Goal: Task Accomplishment & Management: Manage account settings

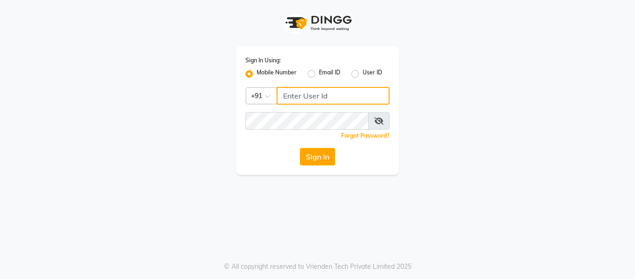
click at [348, 95] on input "Username" at bounding box center [333, 96] width 113 height 18
type input "7005022650"
click at [300, 148] on button "Sign In" at bounding box center [317, 157] width 35 height 18
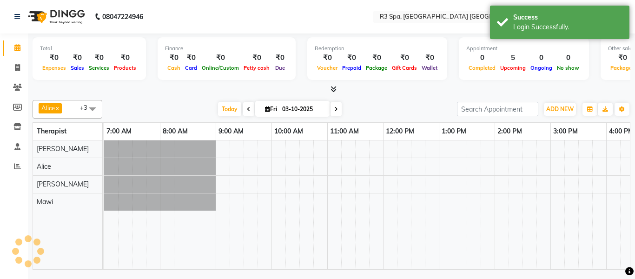
select select "en"
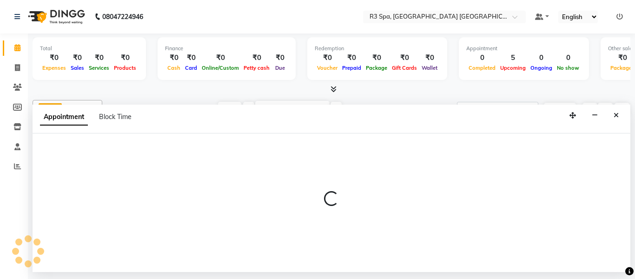
select select "93359"
select select "tentative"
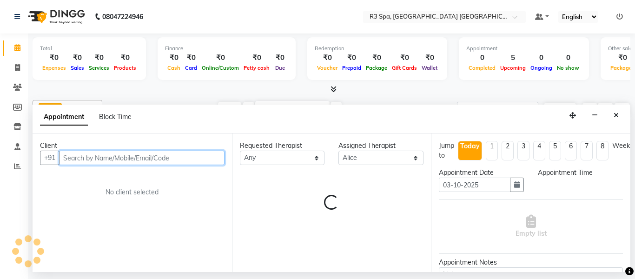
select select "570"
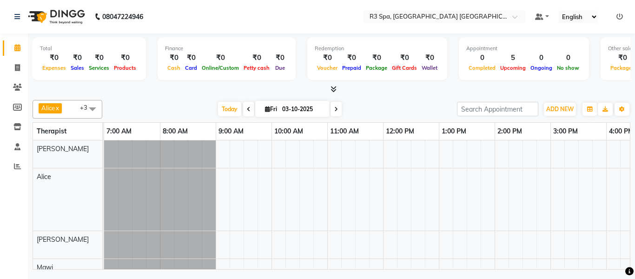
select select "en"
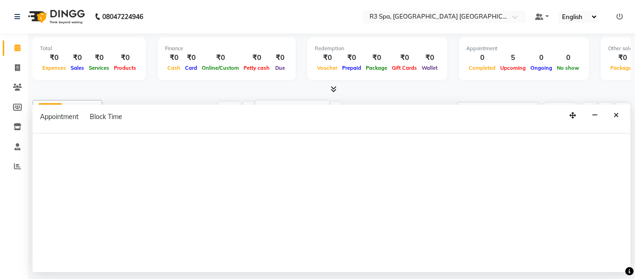
select select "93359"
select select "tentative"
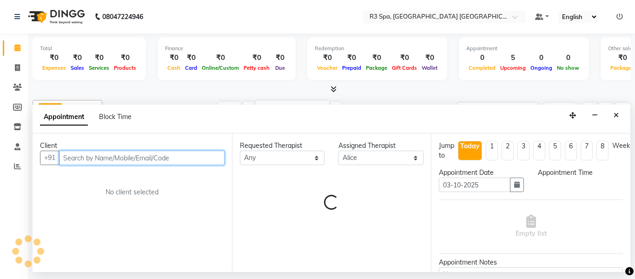
scroll to position [1, 0]
select select "555"
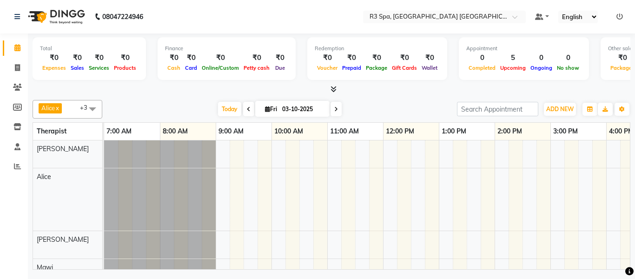
click at [249, 106] on span at bounding box center [248, 109] width 11 height 14
type input "02-10-2025"
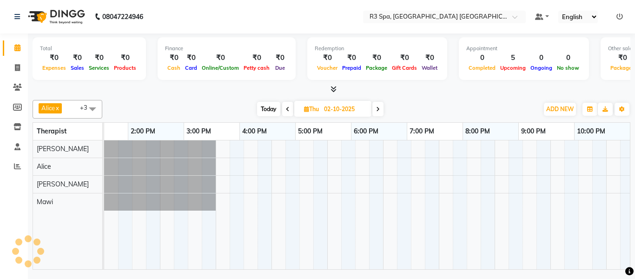
scroll to position [0, 367]
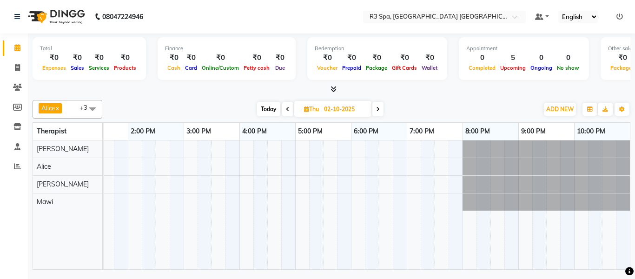
click at [365, 185] on td at bounding box center [372, 204] width 14 height 129
click at [366, 186] on td at bounding box center [372, 204] width 14 height 129
click at [369, 184] on td at bounding box center [372, 204] width 14 height 129
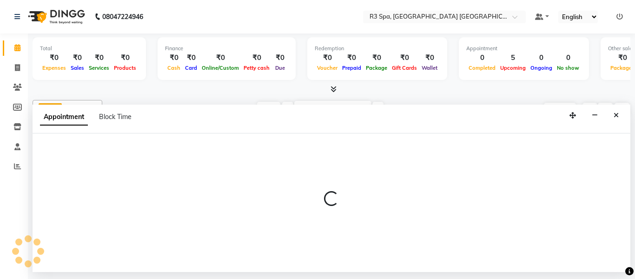
select select "93360"
select select "tentative"
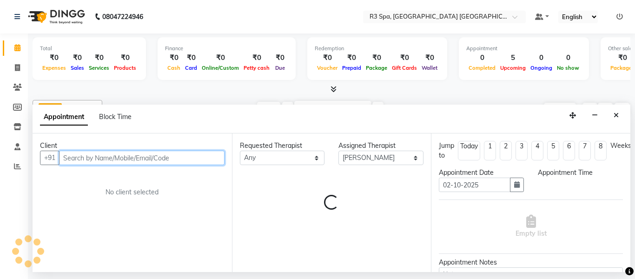
select select "1080"
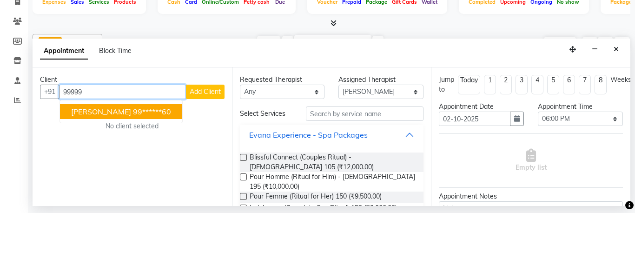
click at [118, 173] on span "saksham Gupta" at bounding box center [101, 177] width 60 height 9
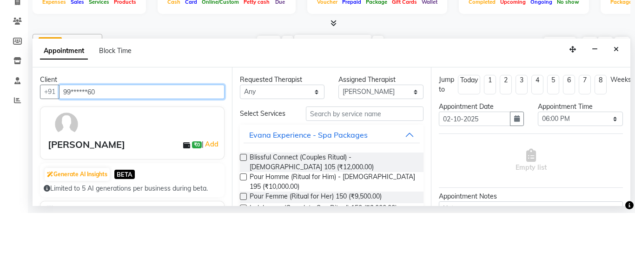
type input "99******60"
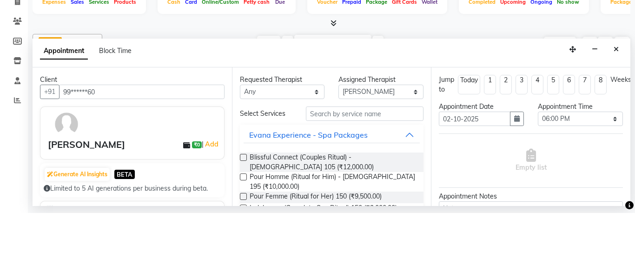
click at [196, 177] on div at bounding box center [136, 190] width 181 height 27
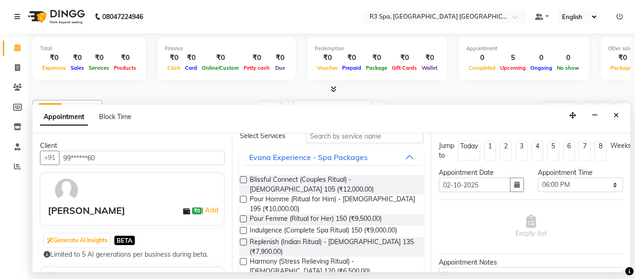
scroll to position [0, 0]
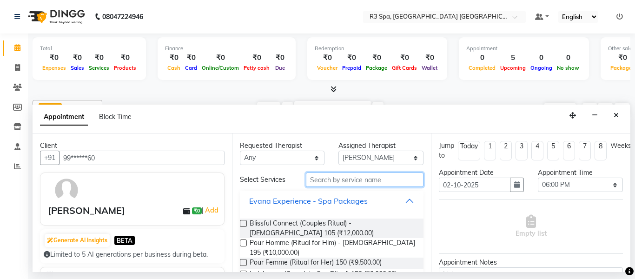
click at [364, 172] on input "text" at bounding box center [365, 179] width 118 height 14
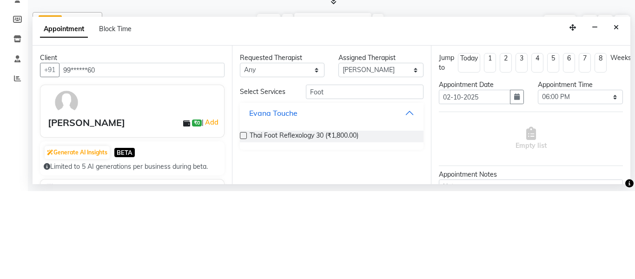
click at [379, 192] on button "Evana Touche" at bounding box center [332, 200] width 177 height 17
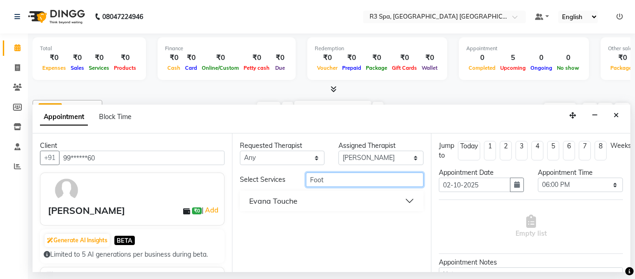
click at [347, 172] on input "Foot" at bounding box center [365, 179] width 118 height 14
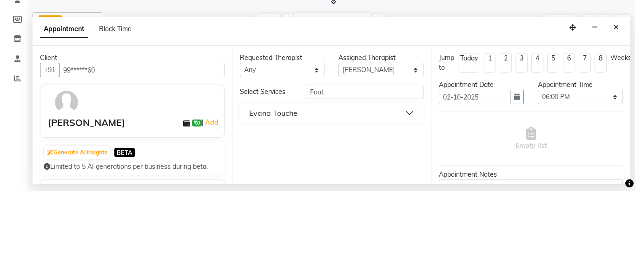
click at [407, 192] on button "Evana Touche" at bounding box center [332, 200] width 177 height 17
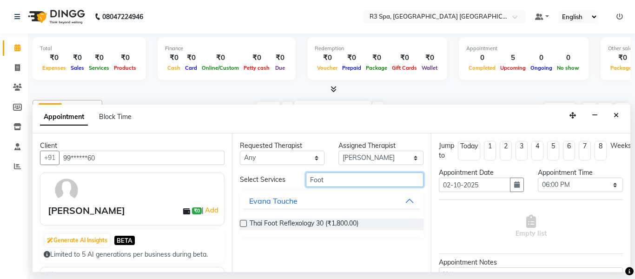
click at [336, 172] on input "Foot" at bounding box center [365, 179] width 118 height 14
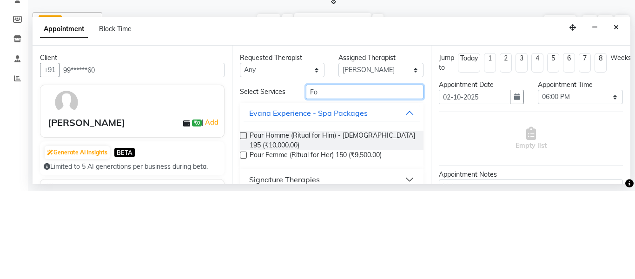
type input "F"
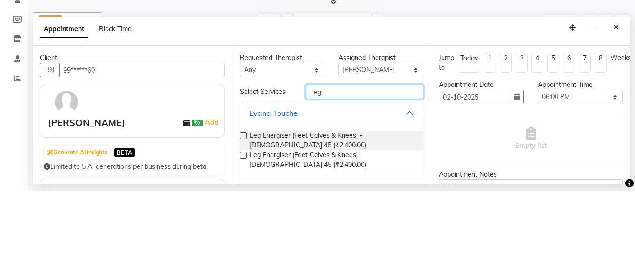
type input "Leg"
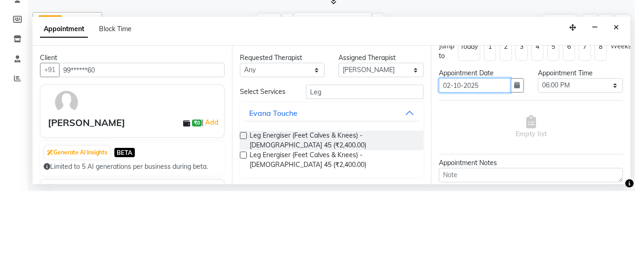
scroll to position [13, 0]
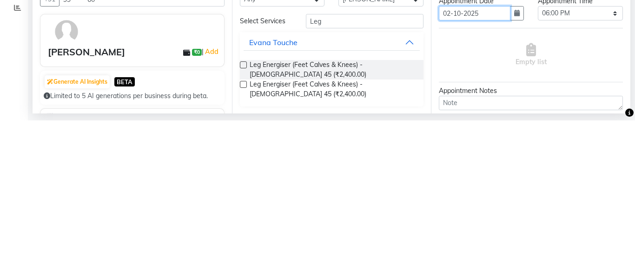
type input "02-10-202"
type input "202-10-02"
type input "02-10-2020"
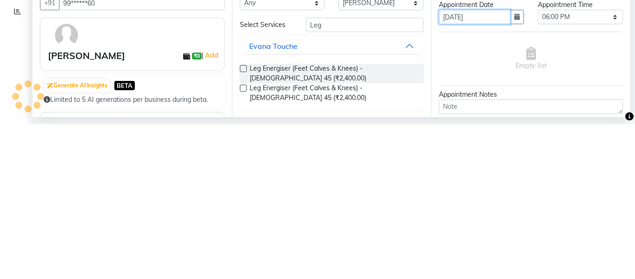
type input "02-10-2020"
select select "1080"
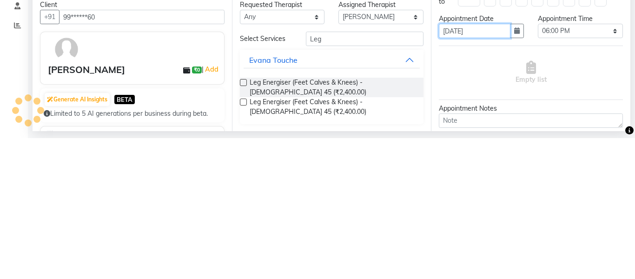
type input "02-10-2020"
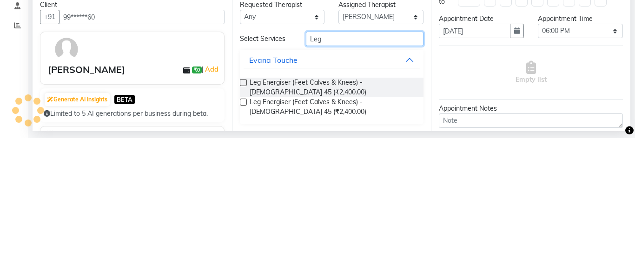
click at [332, 172] on input "Leg" at bounding box center [365, 179] width 118 height 14
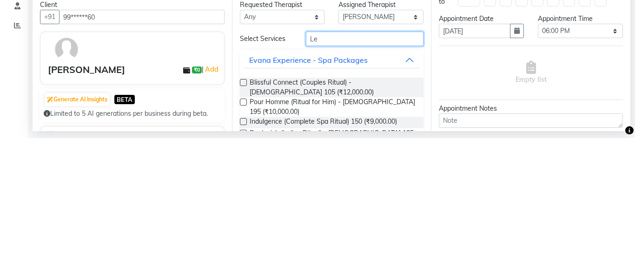
type input "L"
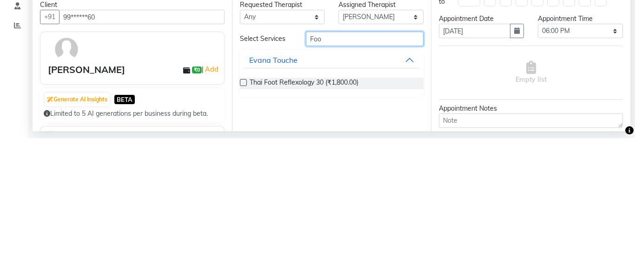
type input "Foo"
click at [317, 218] on span "Thai Foot Reflexology 30 (₹1,800.00)" at bounding box center [304, 224] width 109 height 12
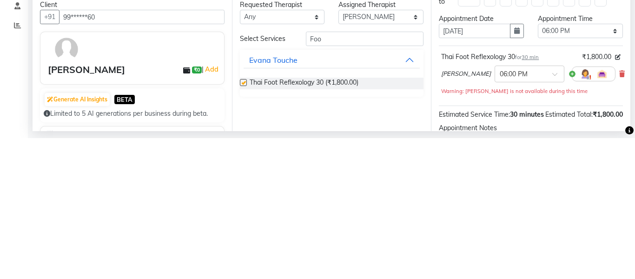
checkbox input "false"
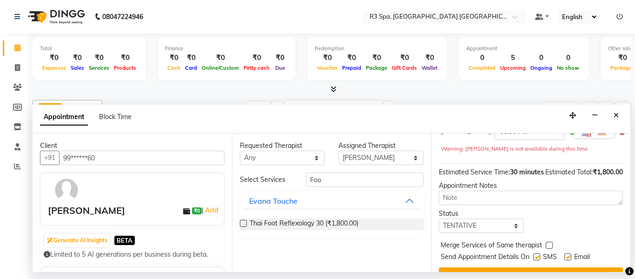
scroll to position [99, 0]
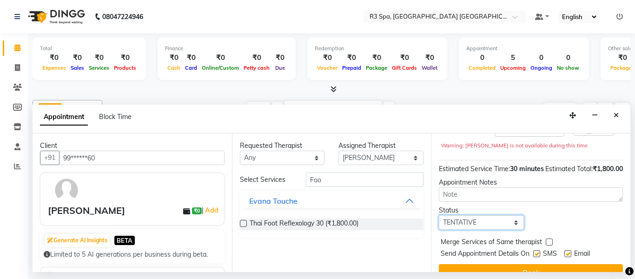
click at [521, 215] on select "Select TENTATIVE CONFIRM UPCOMING" at bounding box center [481, 222] width 85 height 14
click at [592, 205] on div "Status Select TENTATIVE CONFIRM UPCOMING" at bounding box center [531, 217] width 198 height 24
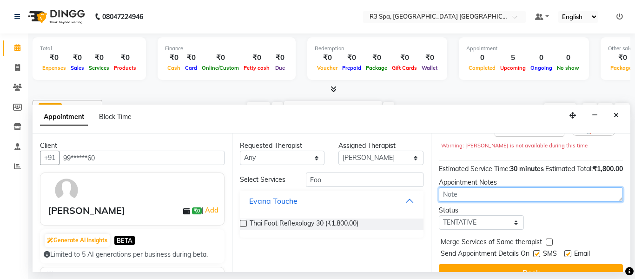
click at [581, 187] on textarea at bounding box center [531, 194] width 184 height 14
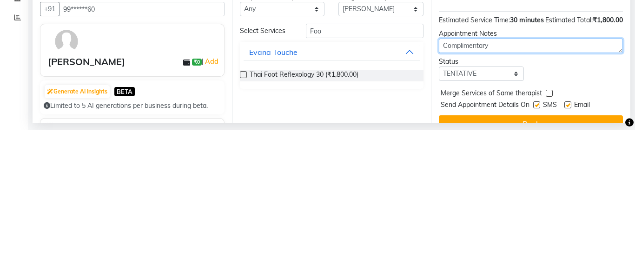
type textarea "Complimentary"
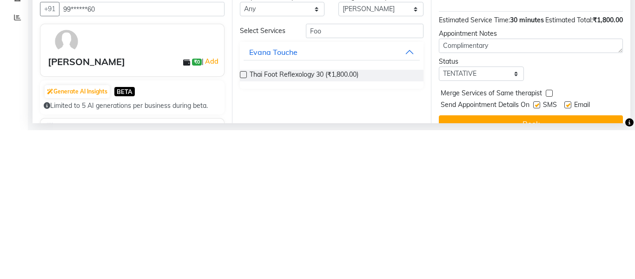
click at [553, 264] on button "Book" at bounding box center [531, 272] width 184 height 17
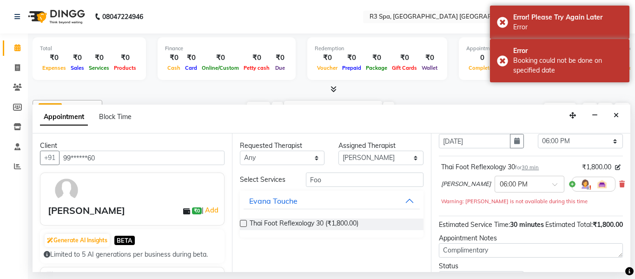
scroll to position [43, 0]
click at [552, 183] on span at bounding box center [558, 188] width 12 height 10
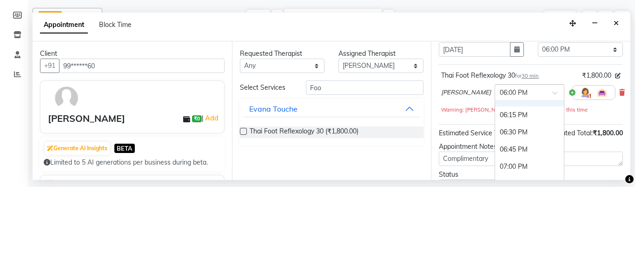
scroll to position [703, 0]
click at [497, 195] on div "06:15 PM" at bounding box center [529, 203] width 69 height 17
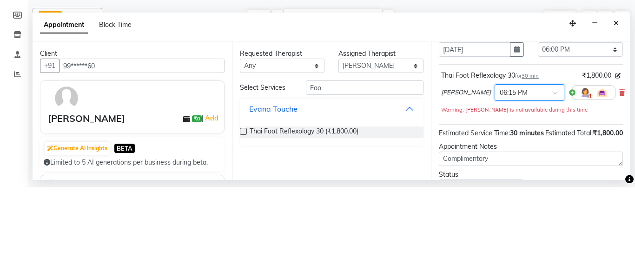
click at [585, 172] on div "Ruth × 06:15 PM" at bounding box center [530, 184] width 179 height 24
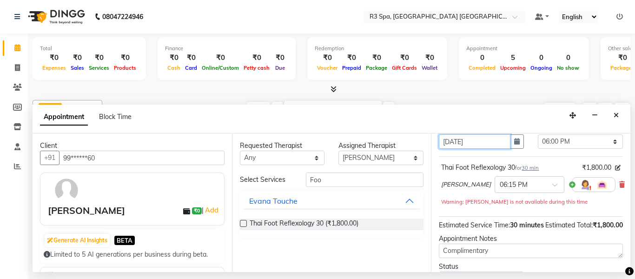
click at [471, 134] on input "02-10-2020" at bounding box center [475, 141] width 72 height 14
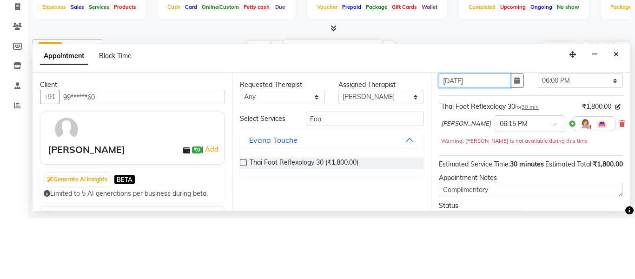
click at [450, 134] on input "02-10-2020" at bounding box center [475, 141] width 72 height 14
type input "03-10-2020"
select select "1080"
click at [489, 134] on input "03-10-2020" at bounding box center [475, 141] width 72 height 14
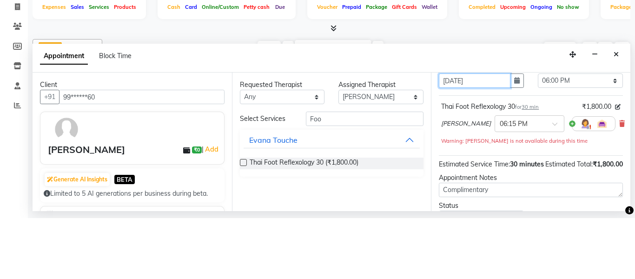
type input "03-10-0202"
select select "1080"
type input "03-10-02025"
select select "1080"
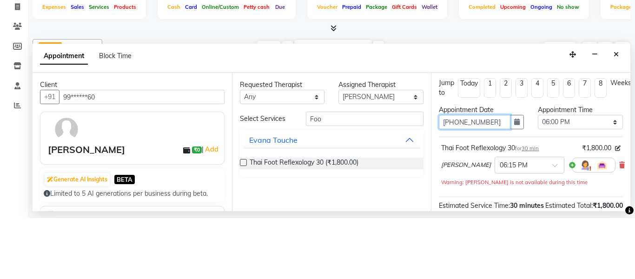
scroll to position [0, 0]
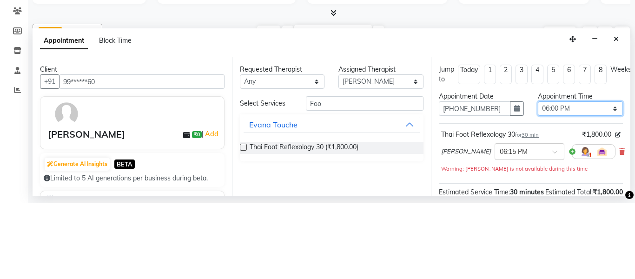
click at [616, 178] on select "Select 08:00 AM 08:15 AM 08:30 AM 08:45 AM 09:00 AM 09:15 AM 09:30 AM 09:45 AM …" at bounding box center [580, 185] width 85 height 14
type input "03-10-0202"
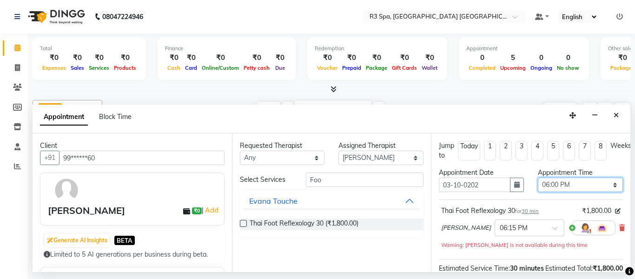
select select "1095"
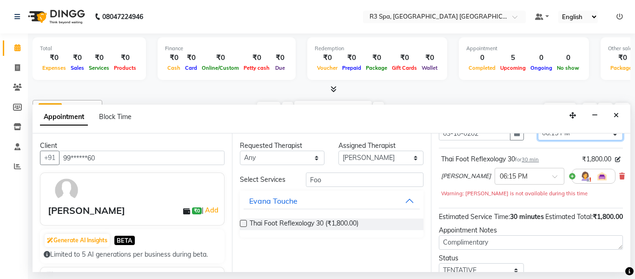
scroll to position [53, 0]
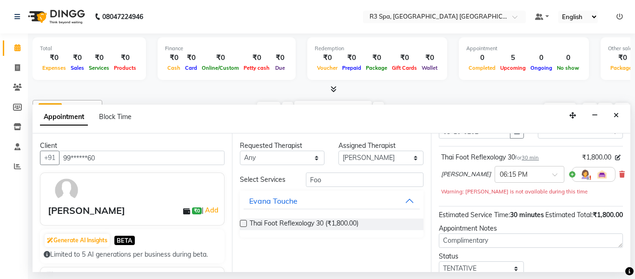
click at [552, 172] on span at bounding box center [558, 177] width 12 height 10
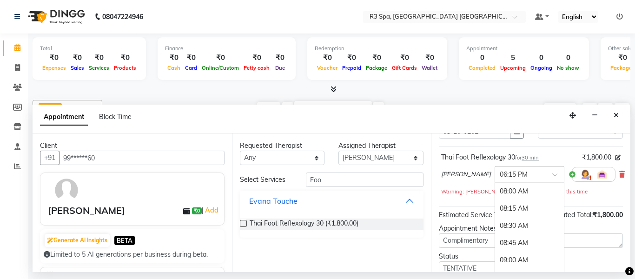
scroll to position [705, 0]
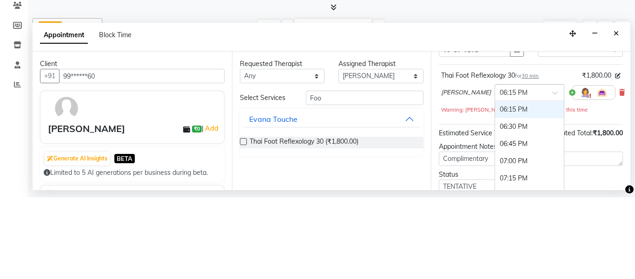
click at [505, 183] on div "06:15 PM" at bounding box center [529, 191] width 69 height 17
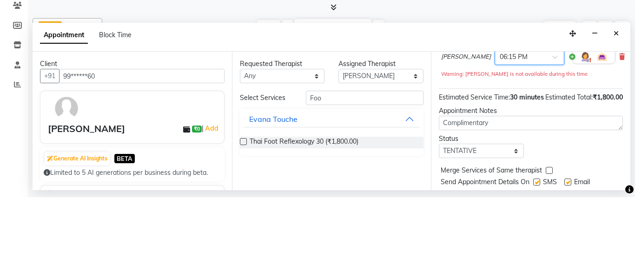
scroll to position [99, 0]
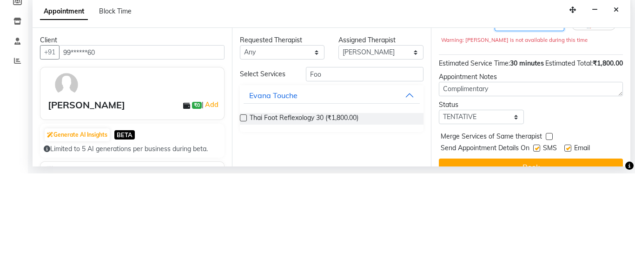
click at [575, 205] on div "Status Select TENTATIVE CONFIRM UPCOMING" at bounding box center [531, 217] width 198 height 24
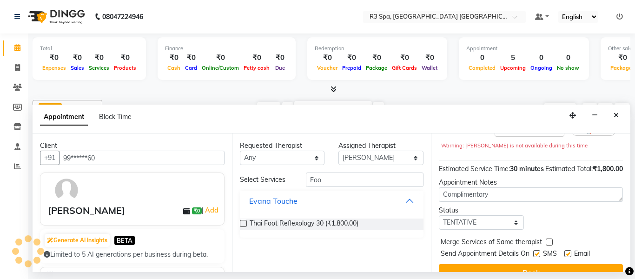
click at [534, 264] on button "Book" at bounding box center [531, 272] width 184 height 17
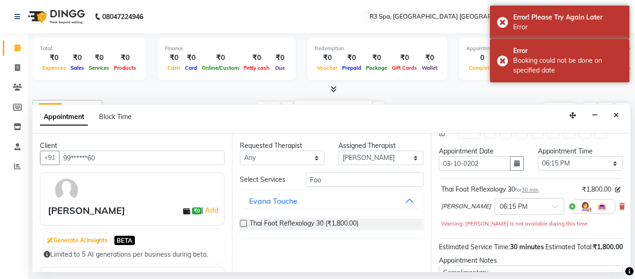
scroll to position [0, 0]
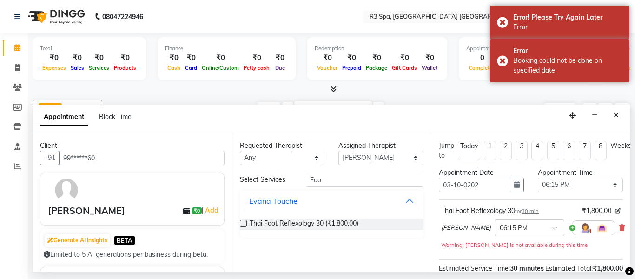
click at [458, 105] on div "Appointment Block Time" at bounding box center [332, 119] width 598 height 29
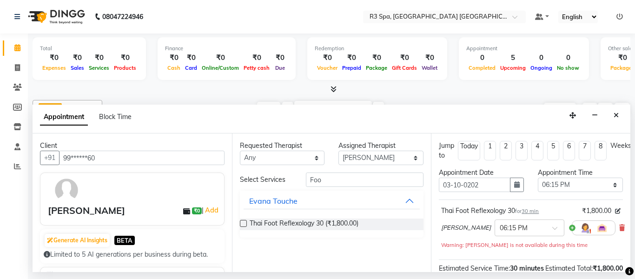
click at [311, 218] on span "Thai Foot Reflexology 30 (₹1,800.00)" at bounding box center [304, 224] width 109 height 12
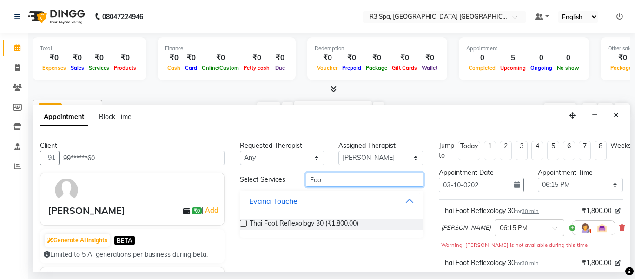
click at [338, 172] on input "Foo" at bounding box center [365, 179] width 118 height 14
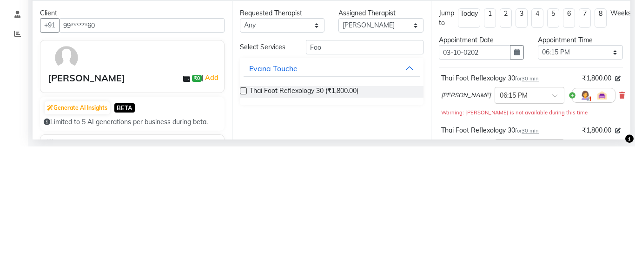
click at [345, 218] on span "Thai Foot Reflexology 30 (₹1,800.00)" at bounding box center [304, 224] width 109 height 12
checkbox input "false"
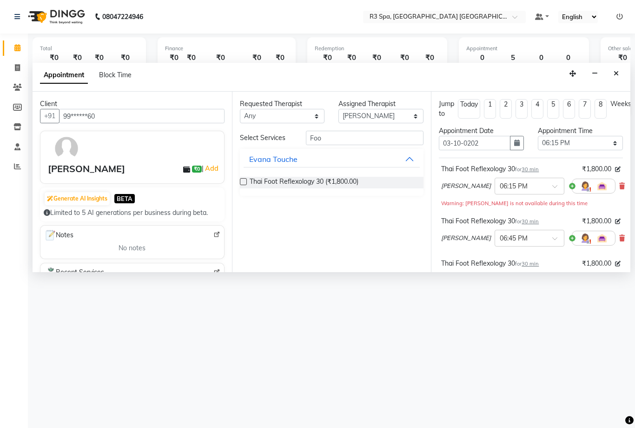
click at [329, 142] on div "Requested Therapist Any Alice Avika Jessy Mawi Ruth Assigned Therapist Select A…" at bounding box center [331, 182] width 199 height 180
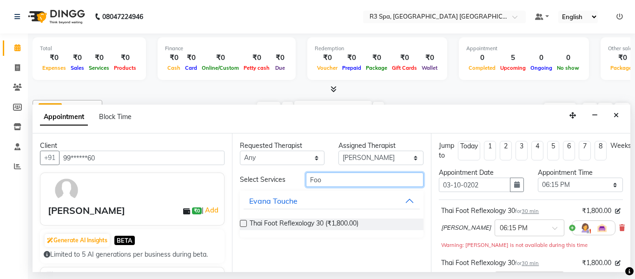
click at [341, 172] on input "Foo" at bounding box center [365, 179] width 118 height 14
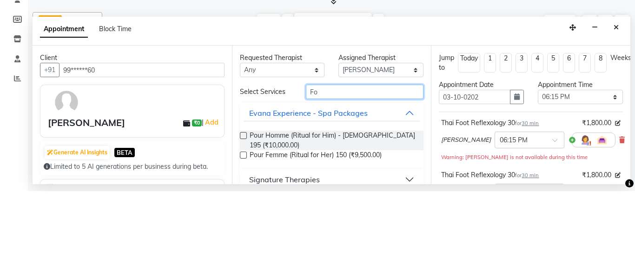
type input "F"
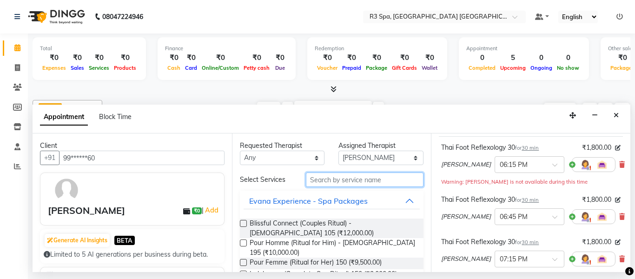
scroll to position [66, 0]
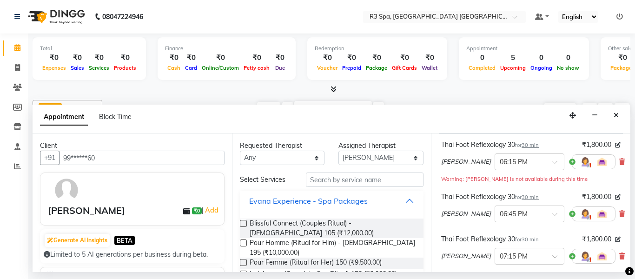
click at [619, 159] on icon at bounding box center [622, 162] width 6 height 7
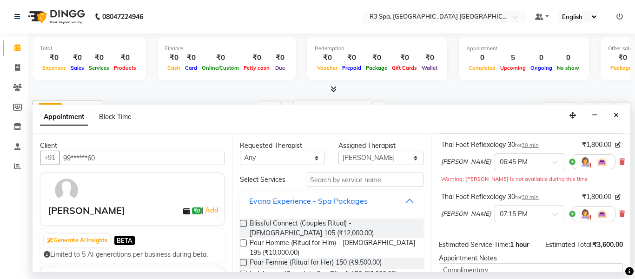
click at [619, 159] on icon at bounding box center [622, 162] width 6 height 7
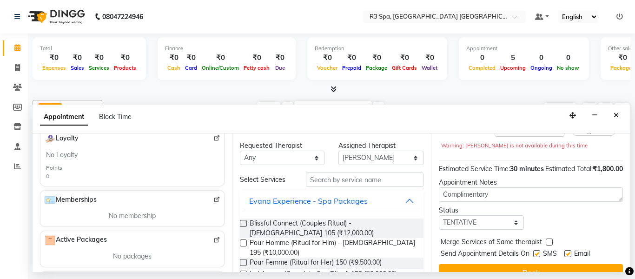
scroll to position [232, 0]
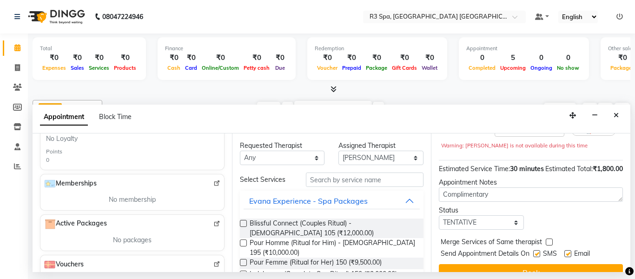
click at [96, 259] on div "Vouchers" at bounding box center [132, 264] width 176 height 11
click at [165, 276] on div "No vouchers" at bounding box center [132, 281] width 172 height 10
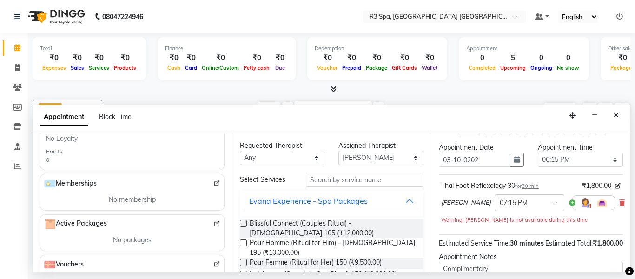
scroll to position [0, 0]
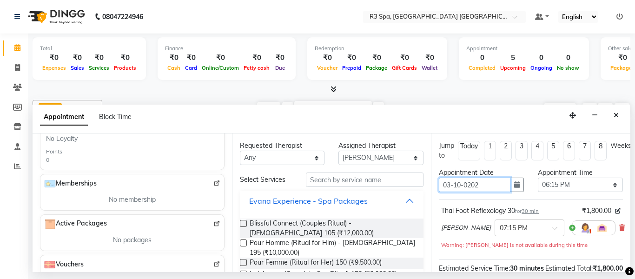
click at [491, 178] on input "03-10-0202" at bounding box center [475, 185] width 72 height 14
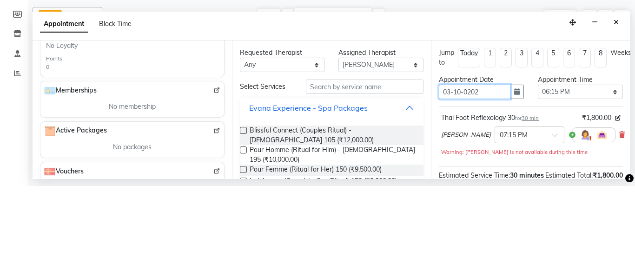
type input "03-10-2020"
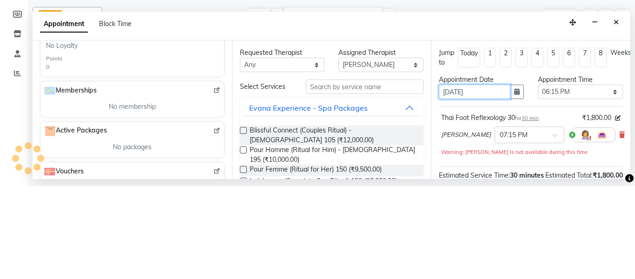
type input "03-10-2020"
type input "03-10-0202"
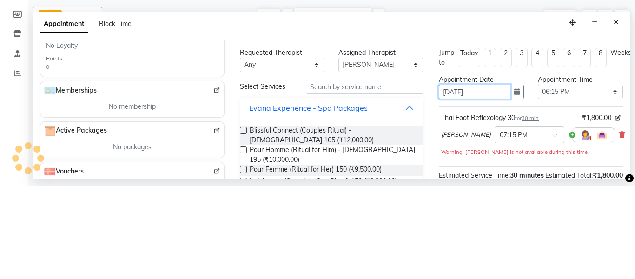
type input "03-10-0202"
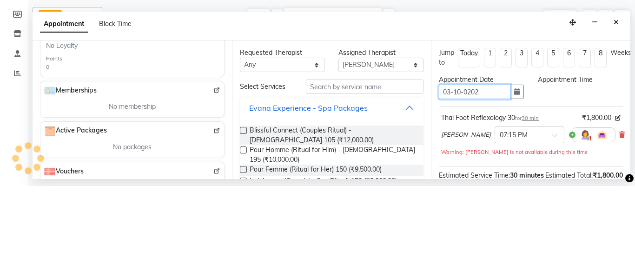
type input "03-10-0202"
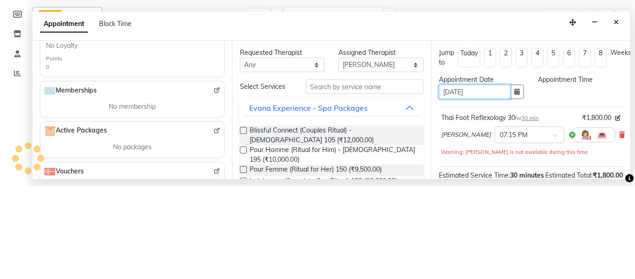
type input "03-10-0202"
type input "03-10-2020"
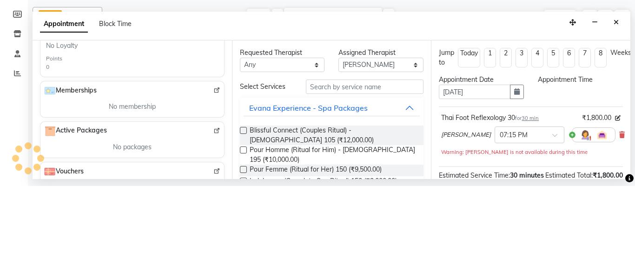
click at [519, 181] on icon "button" at bounding box center [517, 184] width 6 height 7
select select "1095"
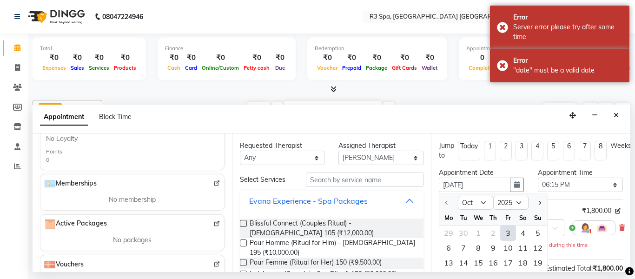
click at [509, 225] on div "3" at bounding box center [508, 232] width 15 height 15
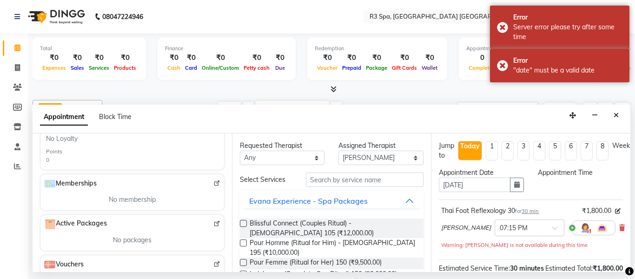
type input "03-10-2025"
select select "1095"
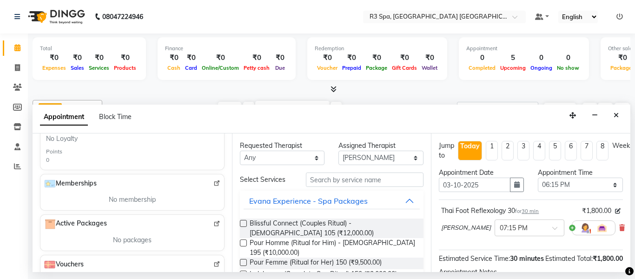
scroll to position [90, 0]
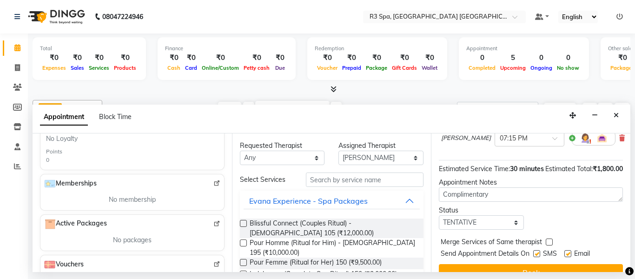
click at [553, 264] on button "Book" at bounding box center [531, 272] width 184 height 17
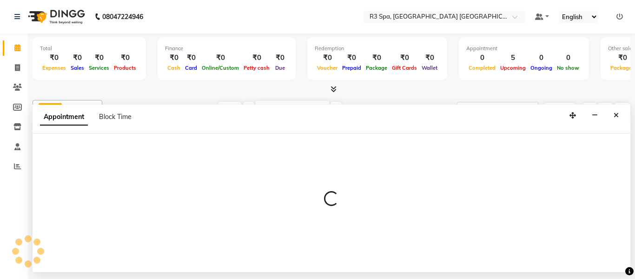
scroll to position [0, 285]
select select "93361"
select select "tentative"
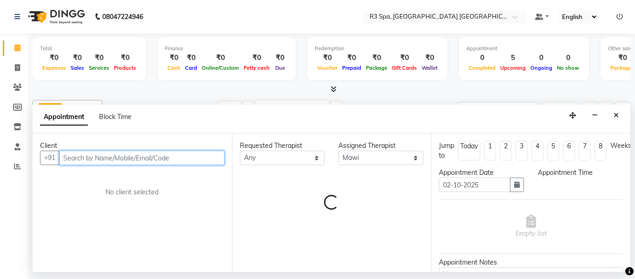
select select "975"
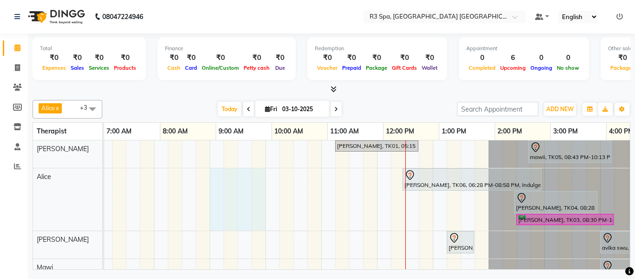
scroll to position [0, 341]
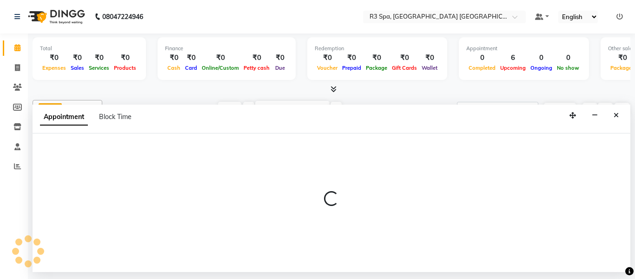
select select "93359"
select select "tentative"
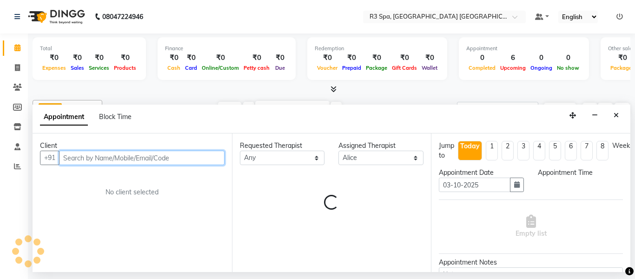
select select "885"
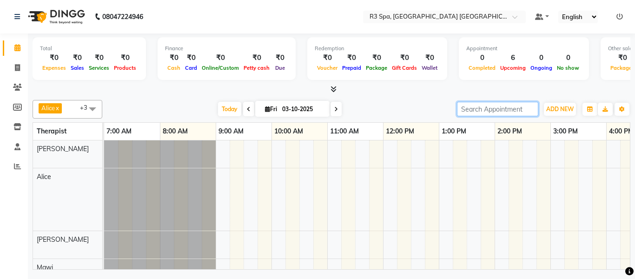
click at [494, 111] on input "search" at bounding box center [497, 109] width 81 height 14
click at [405, 101] on div "Alice x Jessy x Mawi x Ruth x +3 Select All Alice Avika Jessy Mawi Ruth Today F…" at bounding box center [332, 109] width 598 height 19
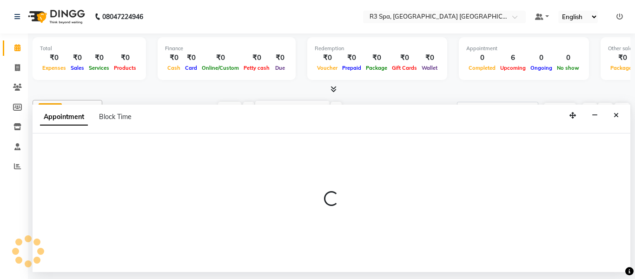
scroll to position [0, 200]
select select "93359"
select select "810"
select select "tentative"
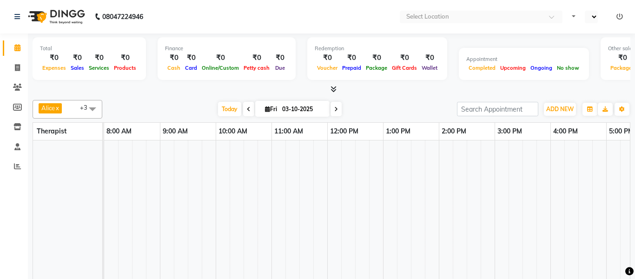
select select "en"
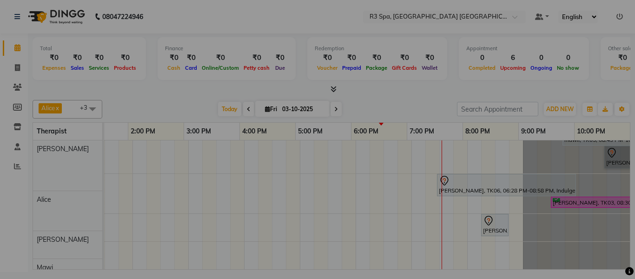
scroll to position [0, 306]
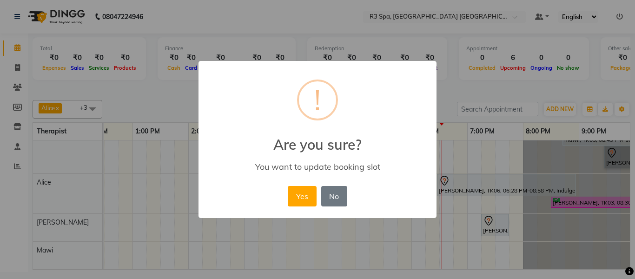
click at [341, 199] on button "No" at bounding box center [334, 196] width 26 height 20
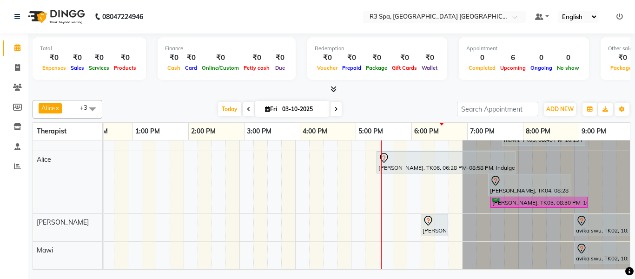
scroll to position [0, 367]
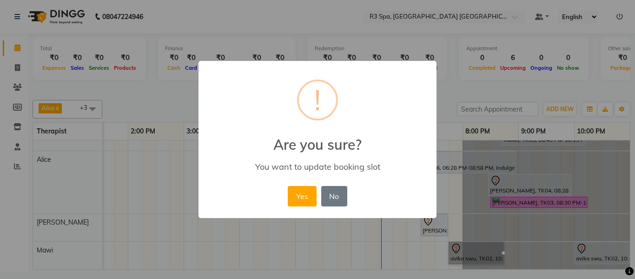
click at [543, 225] on div "× ! Are you sure? You want to update booking slot Yes No No" at bounding box center [317, 139] width 635 height 279
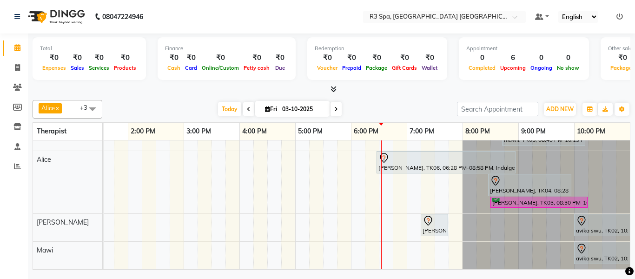
click at [549, 183] on div at bounding box center [529, 180] width 79 height 11
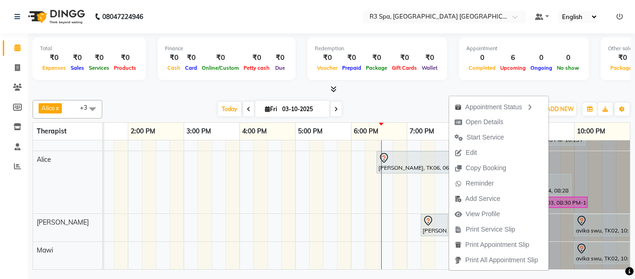
click at [597, 201] on div at bounding box center [546, 182] width 167 height 62
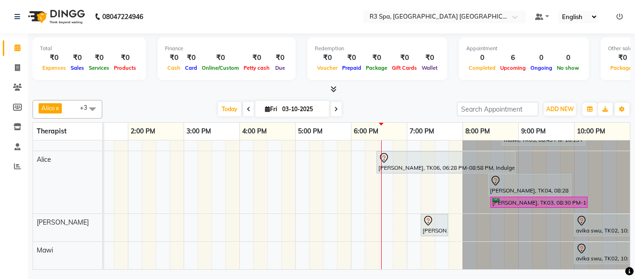
click at [543, 191] on div "[PERSON_NAME], TK04, 08:28 PM-09:58 PM, Couple Rejuvenation Therapy 90" at bounding box center [529, 185] width 81 height 20
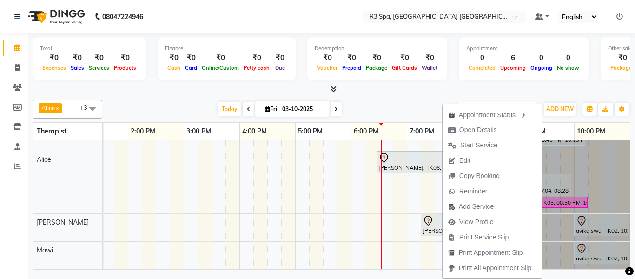
click at [524, 115] on icon "button" at bounding box center [522, 115] width 7 height 7
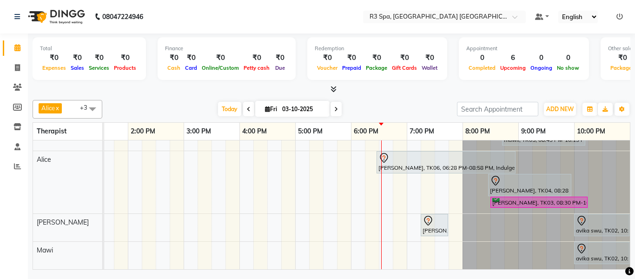
click at [551, 184] on div at bounding box center [529, 180] width 79 height 11
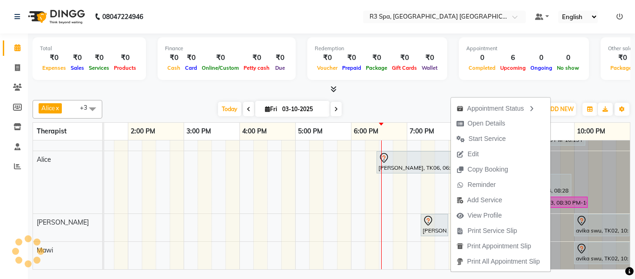
click at [490, 157] on button "Edit" at bounding box center [500, 153] width 99 height 15
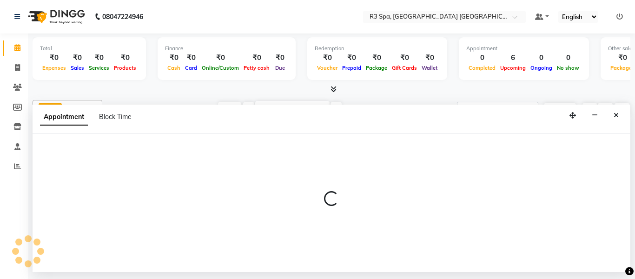
select select "tentative"
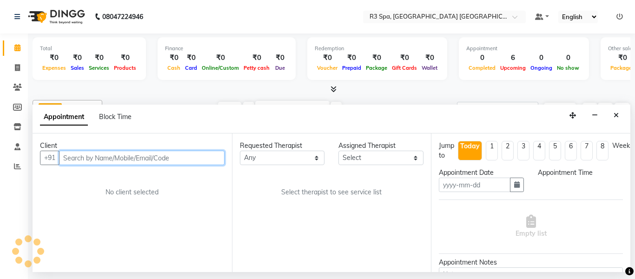
type input "03-10-2025"
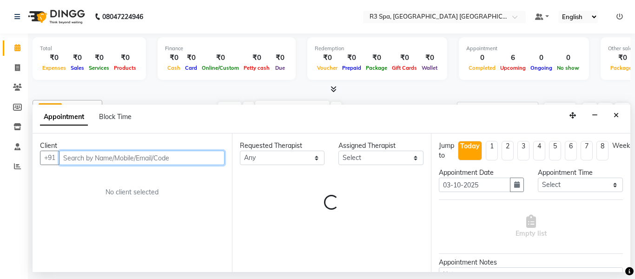
select select "93359"
select select "4620"
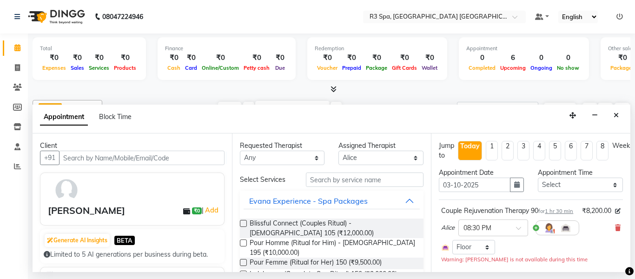
click at [616, 225] on icon at bounding box center [618, 228] width 6 height 7
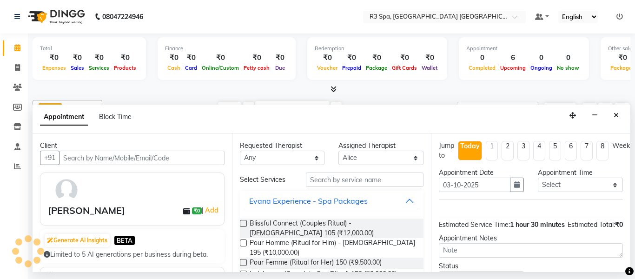
click at [616, 112] on icon "Close" at bounding box center [616, 115] width 5 height 7
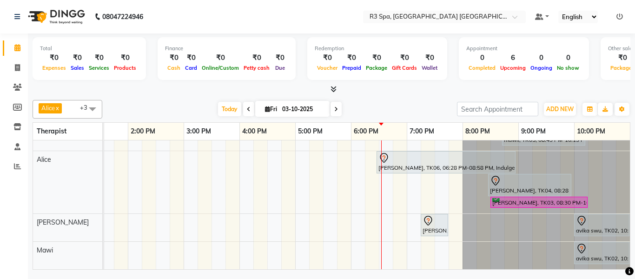
click at [556, 185] on div at bounding box center [529, 180] width 79 height 11
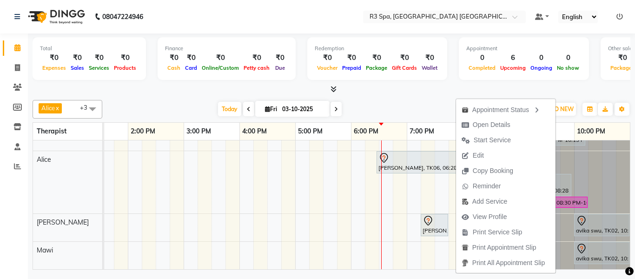
click at [507, 156] on button "Edit" at bounding box center [505, 155] width 99 height 15
select select "tentative"
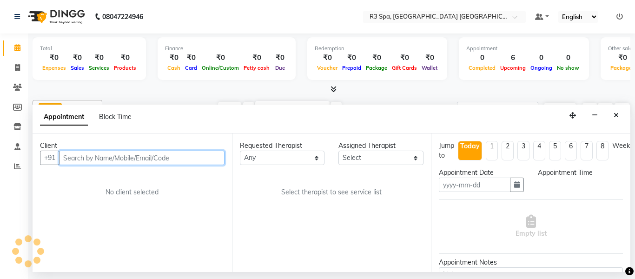
type input "03-10-2025"
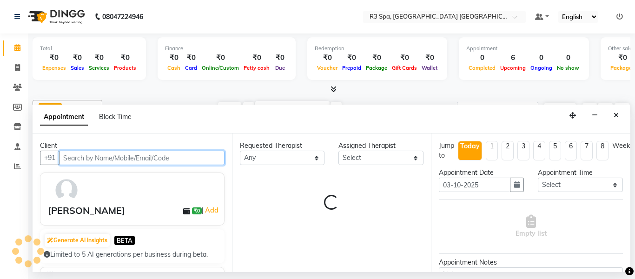
select select "93359"
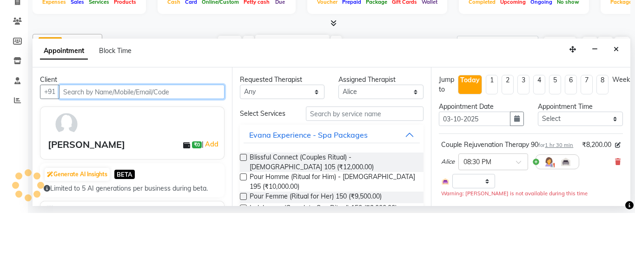
select select "4620"
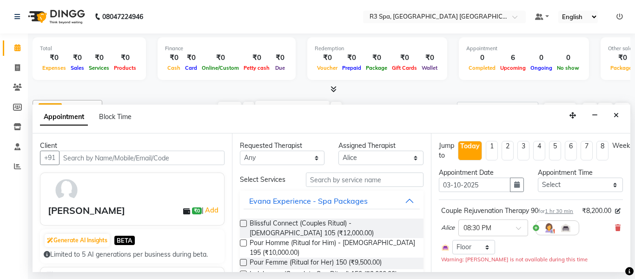
click at [619, 225] on icon at bounding box center [618, 228] width 6 height 7
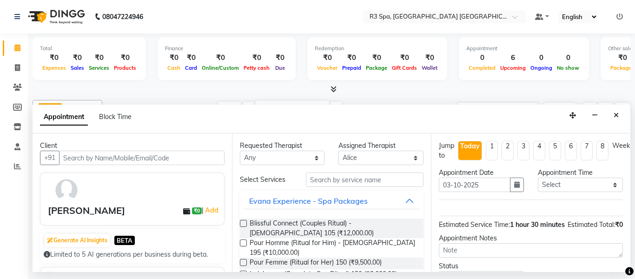
scroll to position [0, 3]
click at [417, 151] on select "Select Alice Avika Jessy Mawi Ruth" at bounding box center [380, 158] width 85 height 14
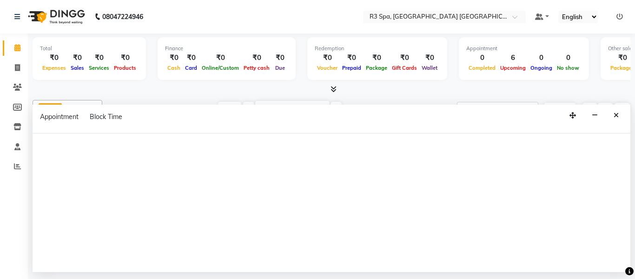
scroll to position [0, 215]
select select "93359"
select select "690"
select select "tentative"
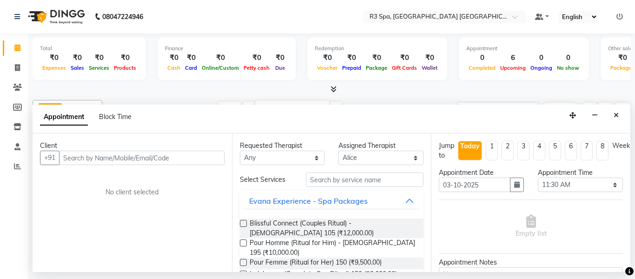
click at [620, 108] on button "Close" at bounding box center [615, 115] width 13 height 14
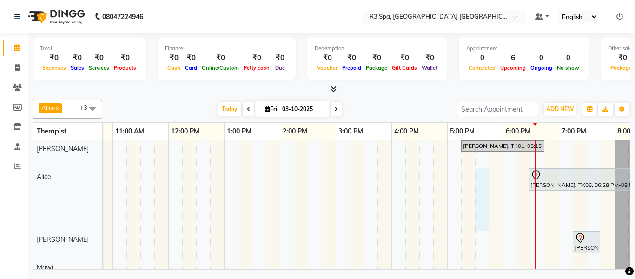
scroll to position [0, 332]
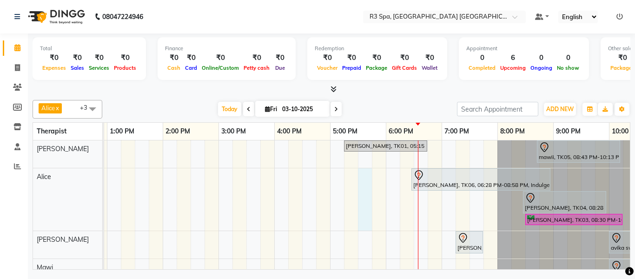
select select "93359"
select select "tentative"
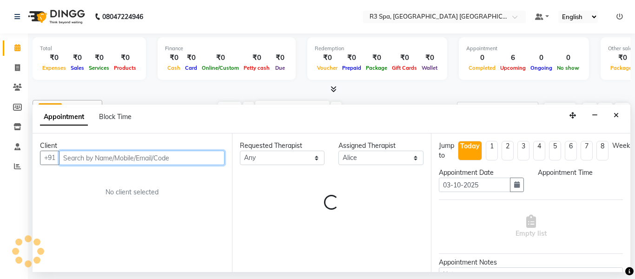
select select "1050"
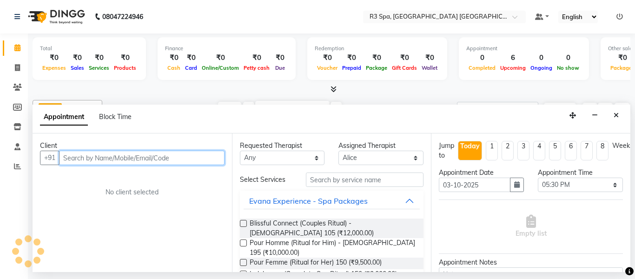
scroll to position [0, 339]
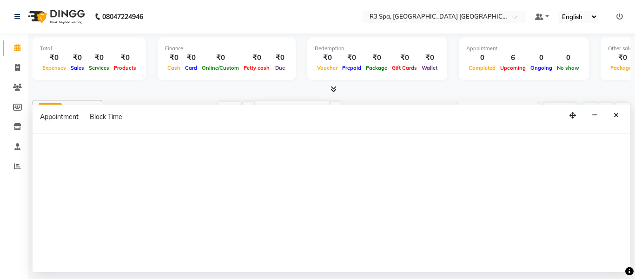
scroll to position [0, 282]
select select "93359"
select select "tentative"
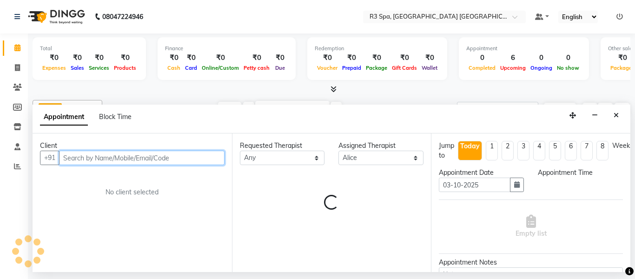
select select "900"
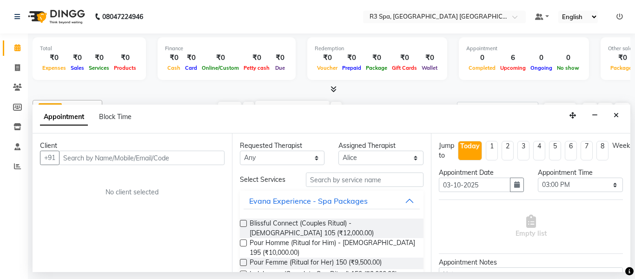
click at [622, 108] on button "Close" at bounding box center [615, 115] width 13 height 14
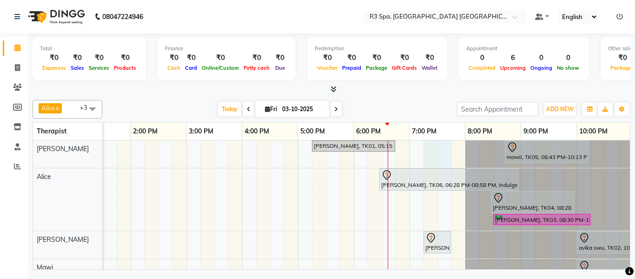
scroll to position [0, 364]
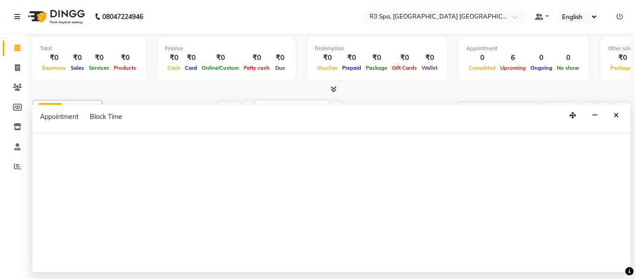
select select "93358"
select select "tentative"
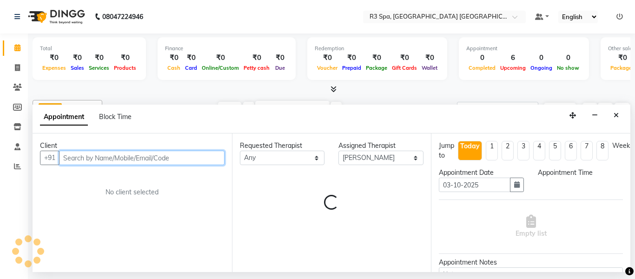
select select "1155"
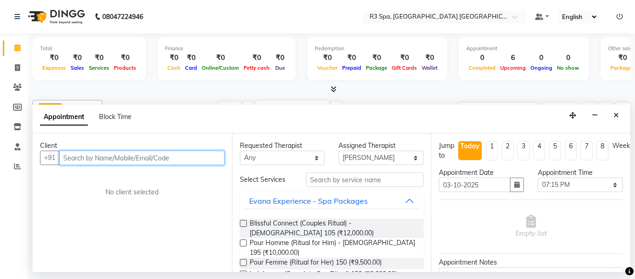
scroll to position [0, 364]
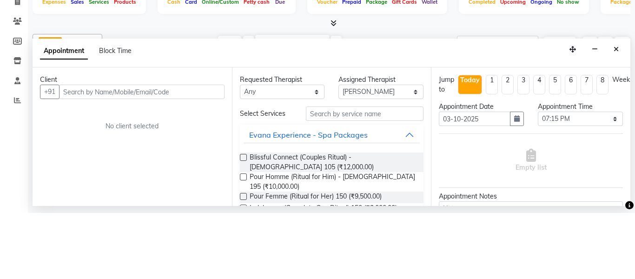
click at [616, 108] on button "Close" at bounding box center [615, 115] width 13 height 14
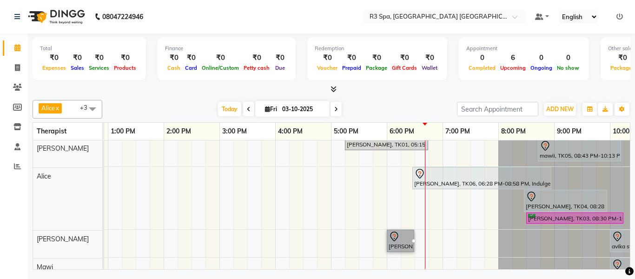
scroll to position [1, 0]
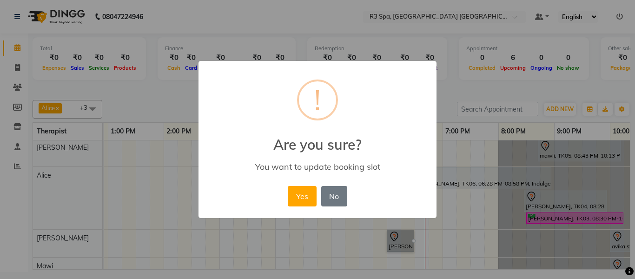
click at [341, 198] on button "No" at bounding box center [334, 196] width 26 height 20
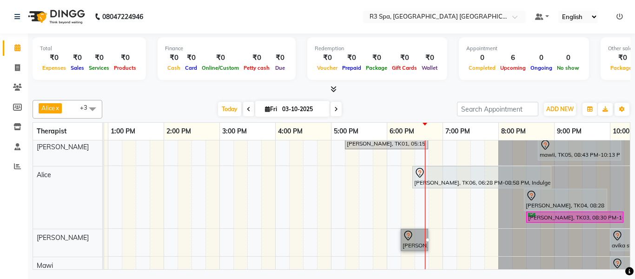
scroll to position [2, 0]
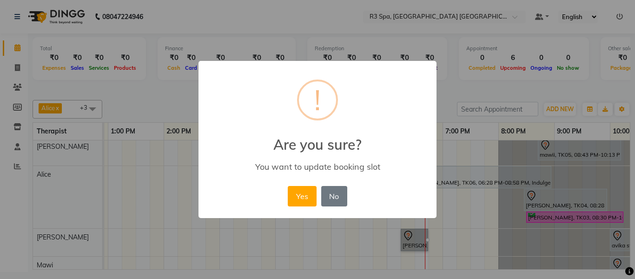
click at [305, 197] on button "Yes" at bounding box center [302, 196] width 28 height 20
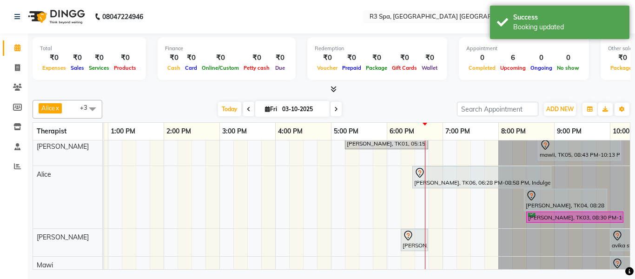
click at [419, 238] on div at bounding box center [415, 235] width 24 height 11
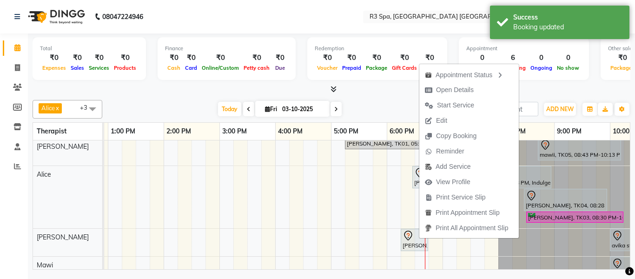
click at [503, 74] on icon "button" at bounding box center [499, 75] width 7 height 7
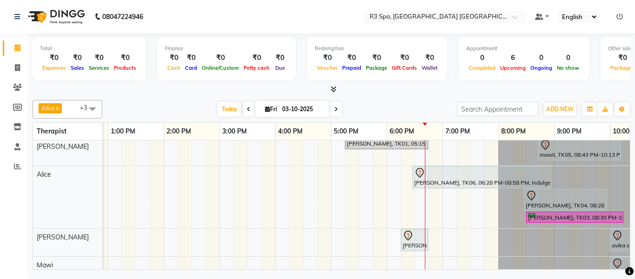
click at [419, 238] on div at bounding box center [415, 235] width 24 height 11
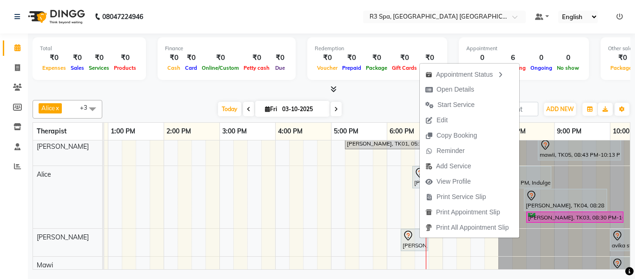
click at [349, 225] on td at bounding box center [352, 211] width 14 height 146
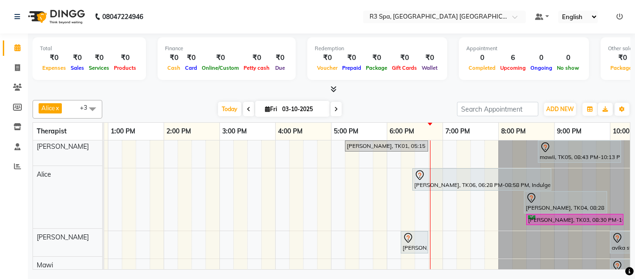
scroll to position [0, 0]
click at [399, 146] on div "[PERSON_NAME], TK01, 05:15 PM-06:45 PM, Deep Tissue Repair Therapy - [DEMOGRAPH…" at bounding box center [386, 146] width 81 height 8
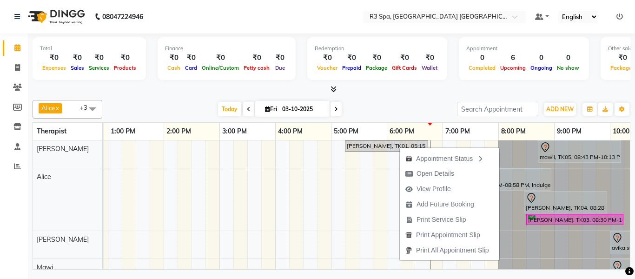
click at [361, 210] on td at bounding box center [366, 213] width 14 height 146
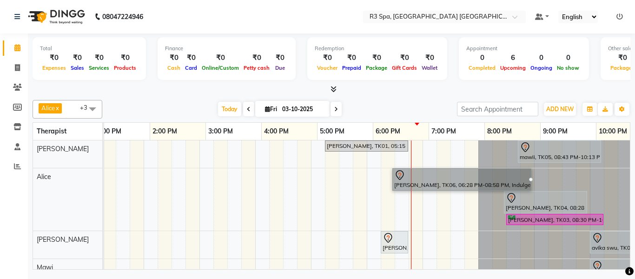
scroll to position [0, 351]
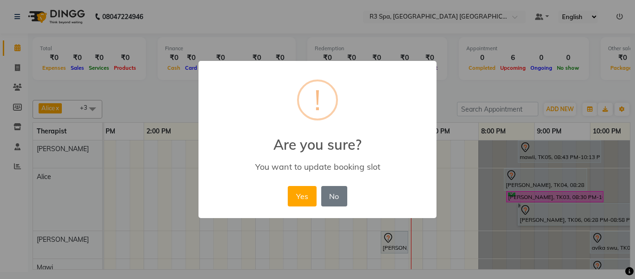
click at [301, 204] on button "Yes" at bounding box center [302, 196] width 28 height 20
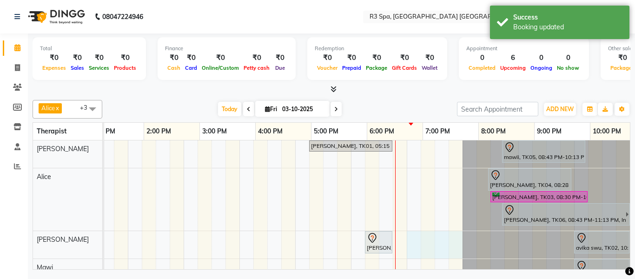
scroll to position [0, 367]
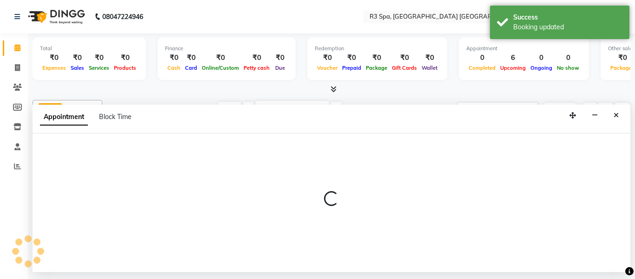
select select "93360"
select select "tentative"
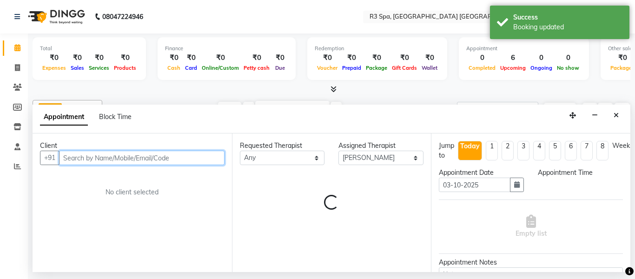
select select "1065"
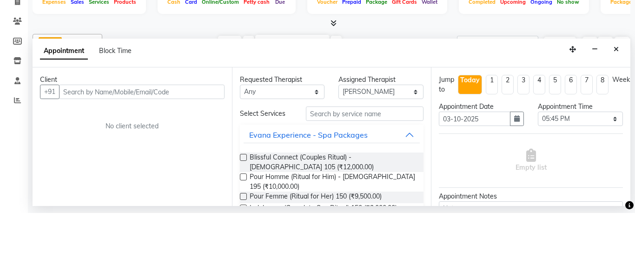
click at [357, 105] on div "Appointment Block Time" at bounding box center [332, 119] width 598 height 29
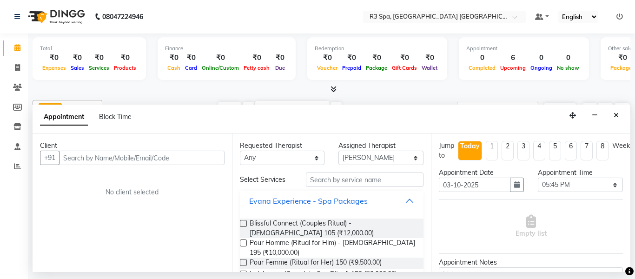
click at [617, 112] on icon "Close" at bounding box center [616, 115] width 5 height 7
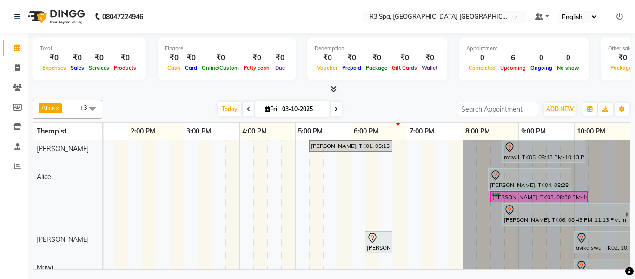
click at [379, 175] on td at bounding box center [386, 213] width 14 height 146
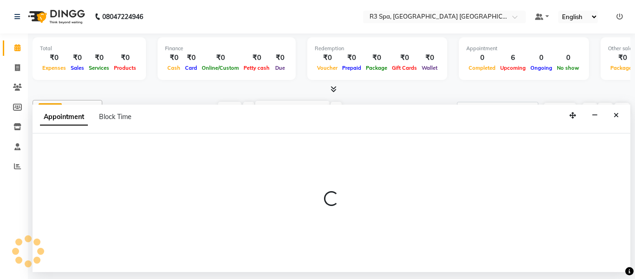
select select "93359"
select select "tentative"
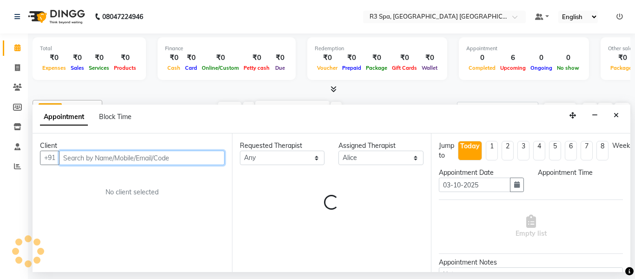
select select "1095"
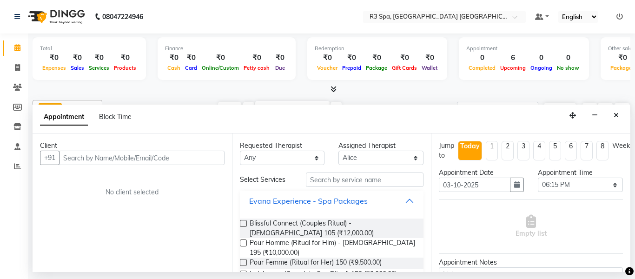
click at [25, 45] on span at bounding box center [17, 48] width 16 height 11
click at [19, 70] on icon at bounding box center [17, 67] width 5 height 7
select select "service"
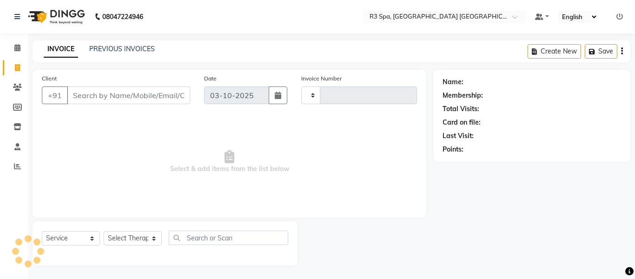
type input "0001"
select select "9131"
click at [158, 78] on div "Client +91" at bounding box center [116, 92] width 162 height 38
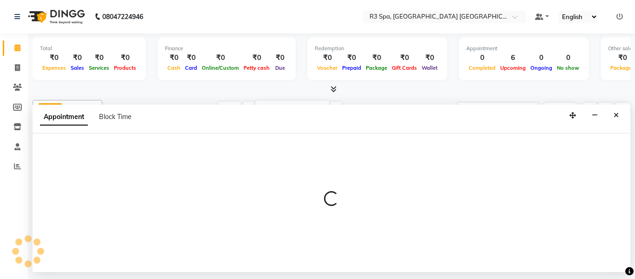
scroll to position [0, 301]
select select "93358"
select select "825"
select select "tentative"
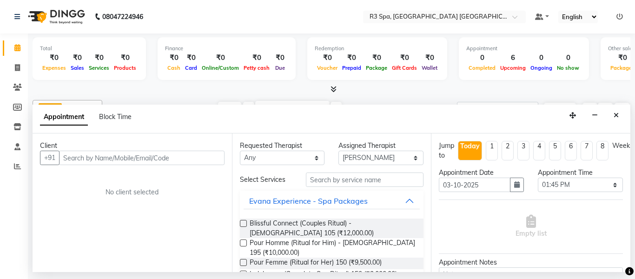
click at [615, 105] on div "Appointment Block Time" at bounding box center [332, 119] width 598 height 29
click at [612, 108] on button "Close" at bounding box center [615, 115] width 13 height 14
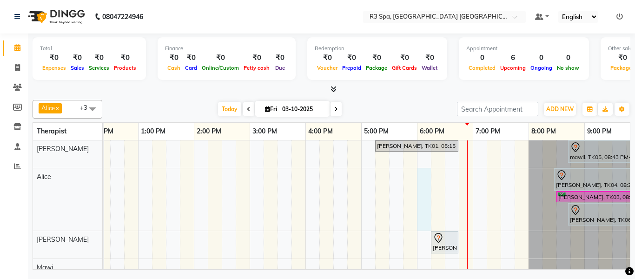
select select "93359"
select select "tentative"
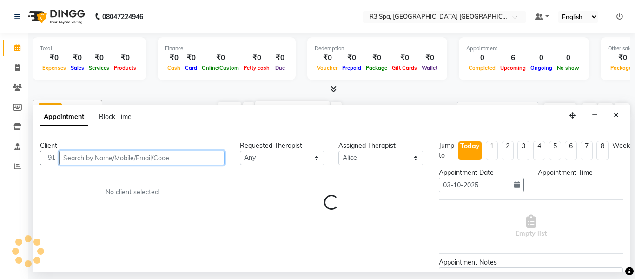
select select "1080"
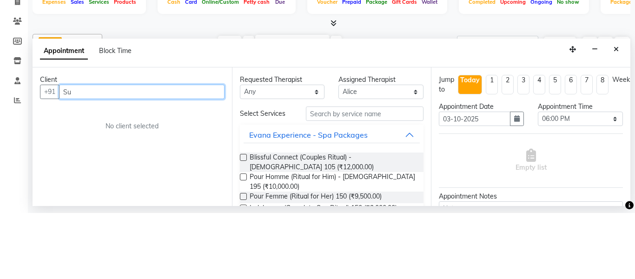
type input "S"
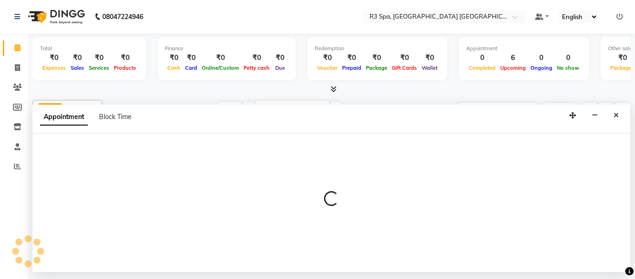
scroll to position [0, 183]
select select "93359"
select select "tentative"
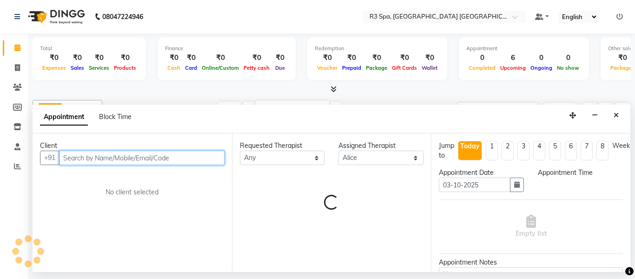
select select "705"
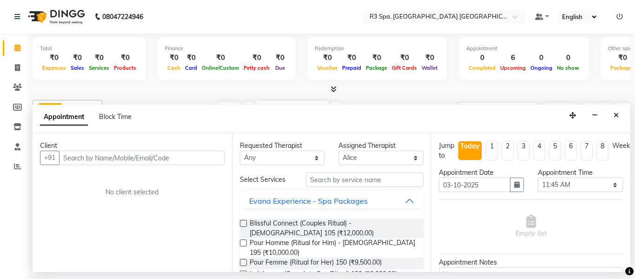
click at [618, 108] on button "Close" at bounding box center [615, 115] width 13 height 14
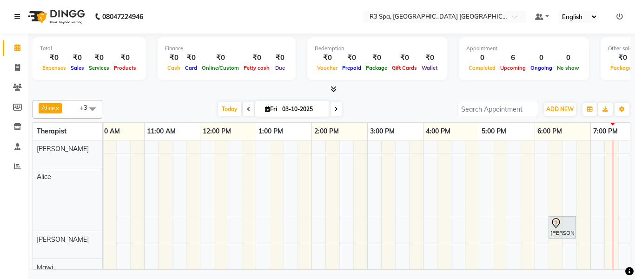
scroll to position [15, 0]
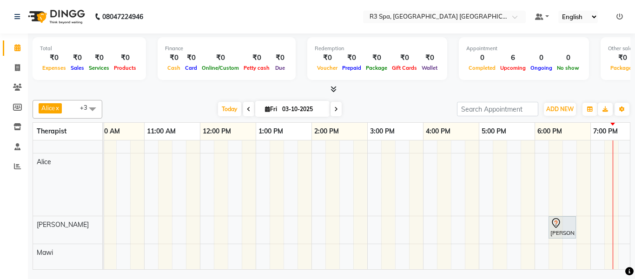
click at [565, 229] on div "[PERSON_NAME] , TK07, 06:15 PM-06:45 PM, Thai Foot Reflexology 30" at bounding box center [562, 228] width 26 height 20
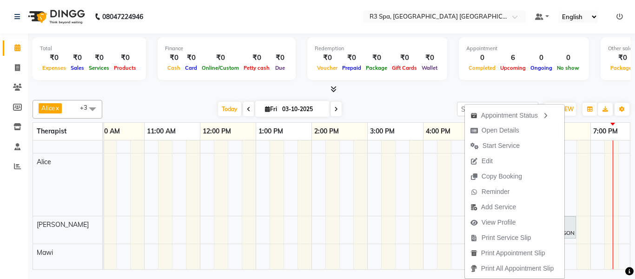
click at [484, 126] on span "Open Details" at bounding box center [501, 131] width 38 height 10
select select "7"
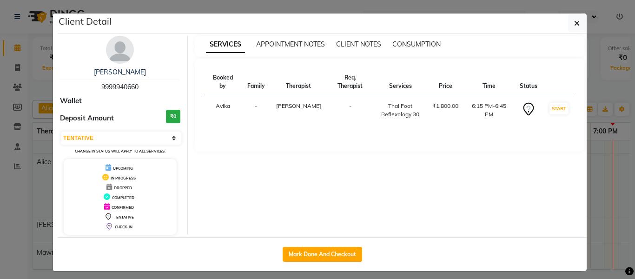
click at [306, 248] on button "Mark Done And Checkout" at bounding box center [322, 254] width 79 height 15
select select "service"
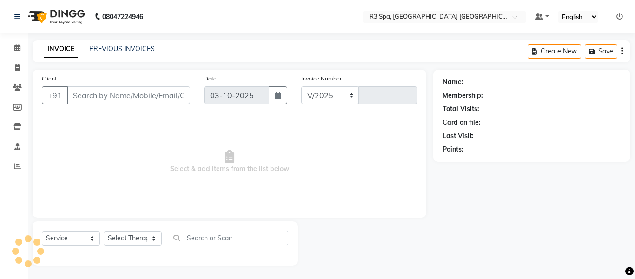
select select "9131"
type input "0001"
click at [495, 74] on div "Name: Membership: Total Visits: Card on file: Last Visit: Points:" at bounding box center [532, 113] width 179 height 81
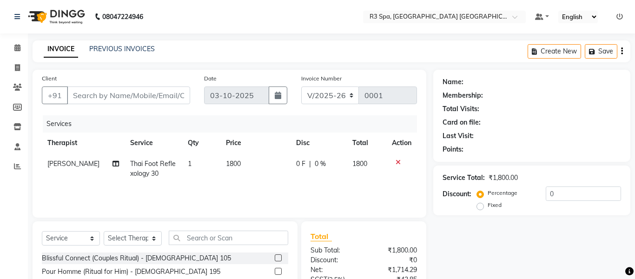
type input "99******60"
select select "93360"
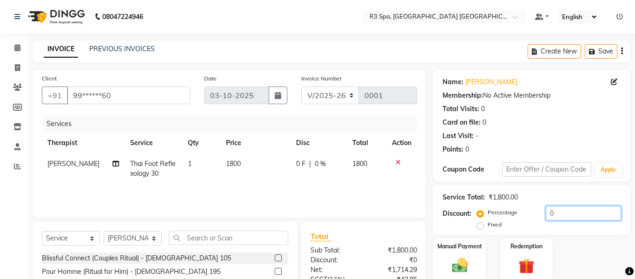
click at [561, 211] on input "0" at bounding box center [583, 213] width 75 height 14
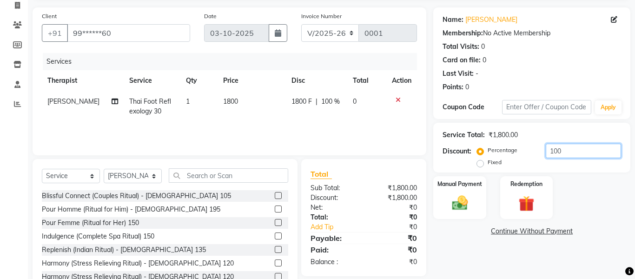
scroll to position [74, 0]
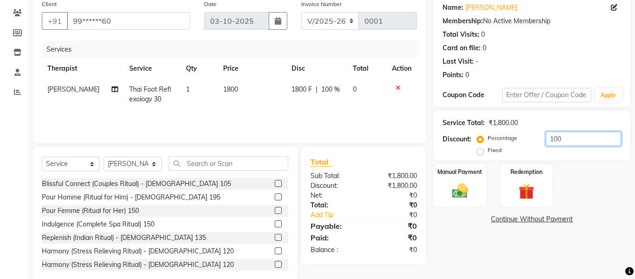
type input "100"
click at [466, 191] on img at bounding box center [460, 191] width 26 height 18
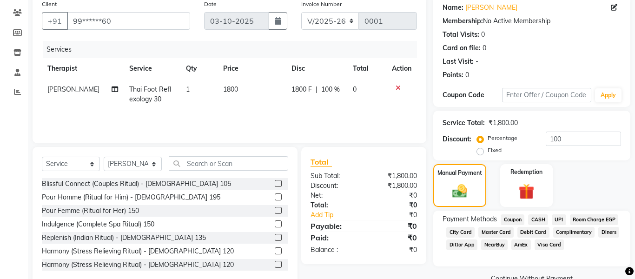
click at [576, 234] on span "Complimentary" at bounding box center [574, 232] width 42 height 11
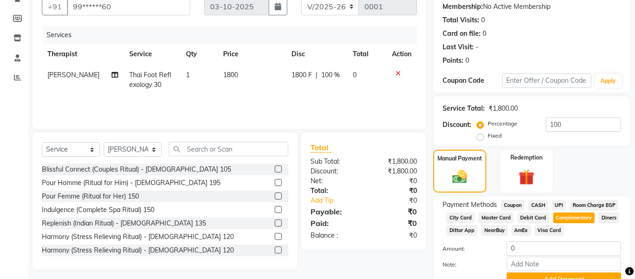
click at [533, 278] on button "Add Payment" at bounding box center [564, 279] width 114 height 14
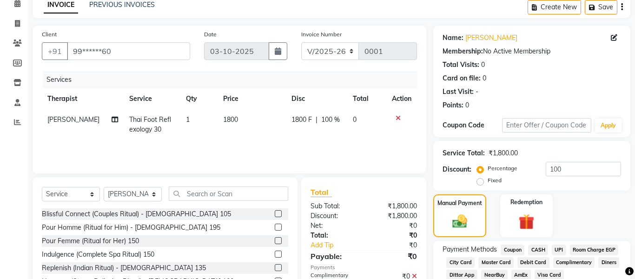
scroll to position [0, 0]
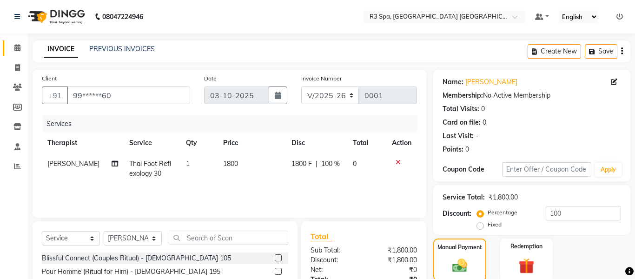
click at [17, 44] on span at bounding box center [17, 48] width 16 height 11
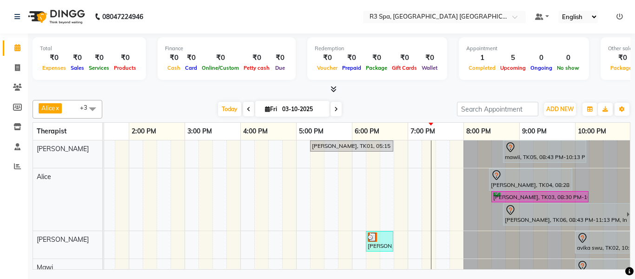
scroll to position [0, 367]
click at [383, 240] on div at bounding box center [379, 236] width 24 height 9
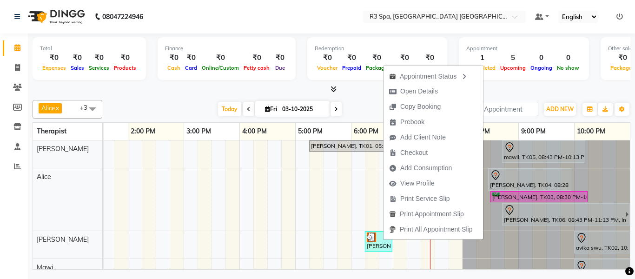
click at [410, 89] on span "Open Details" at bounding box center [419, 91] width 38 height 10
select select "3"
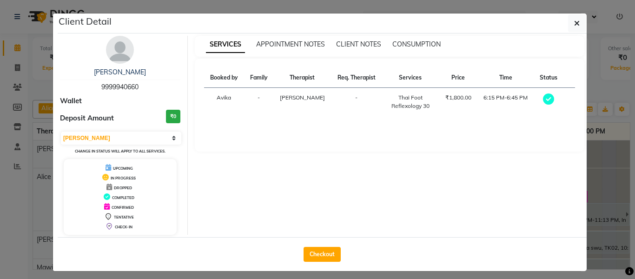
click at [324, 255] on button "Checkout" at bounding box center [322, 254] width 37 height 15
select select "service"
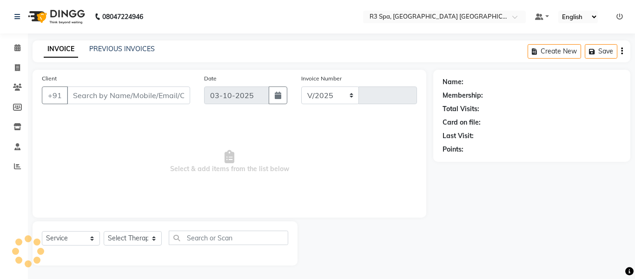
select select "9131"
type input "0001"
click at [470, 51] on div "INVOICE PREVIOUS INVOICES Create New Save" at bounding box center [332, 51] width 598 height 22
type input "99******60"
select select "93360"
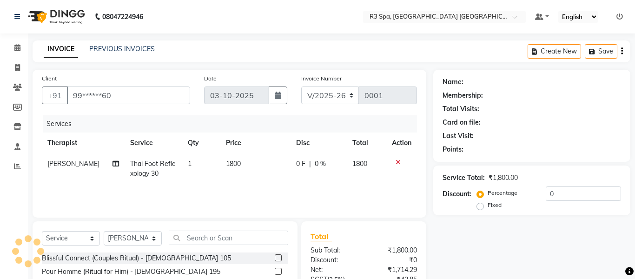
scroll to position [49, 0]
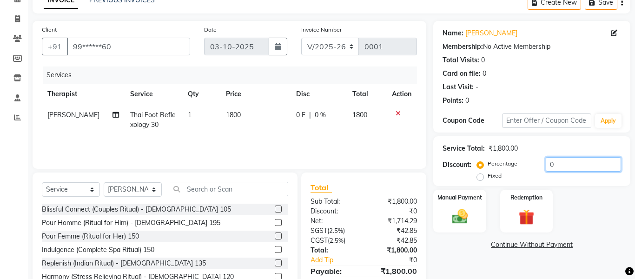
click at [557, 165] on input "0" at bounding box center [583, 164] width 75 height 14
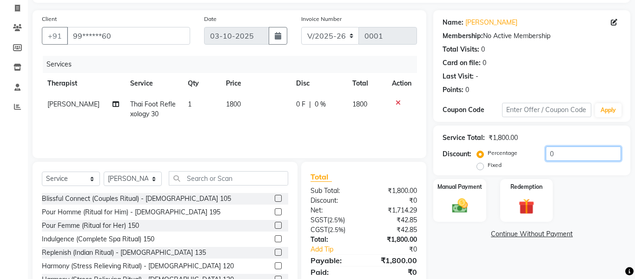
scroll to position [79, 0]
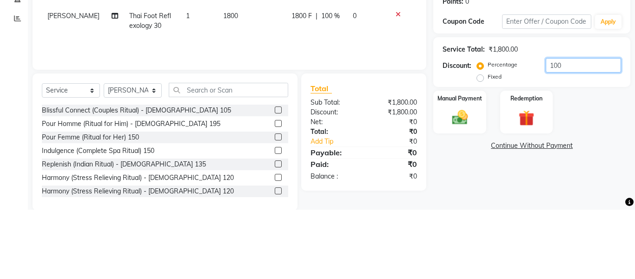
type input "100"
click at [383, 103] on td "0" at bounding box center [366, 90] width 39 height 31
select select "93360"
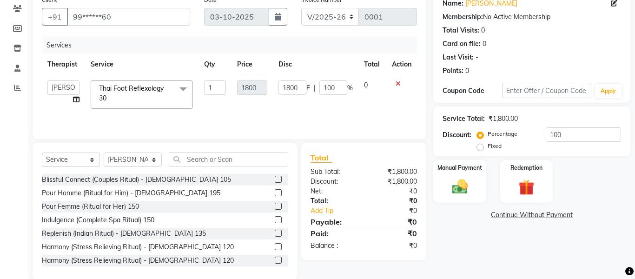
click at [460, 190] on img at bounding box center [460, 187] width 26 height 18
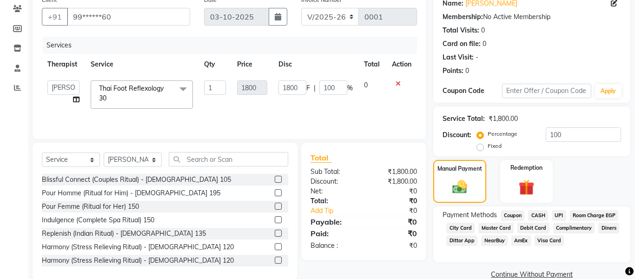
click at [564, 233] on span "Complimentary" at bounding box center [574, 228] width 42 height 11
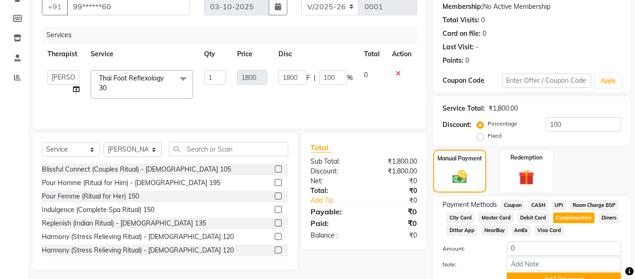
click at [542, 278] on button "Add Payment" at bounding box center [564, 279] width 114 height 14
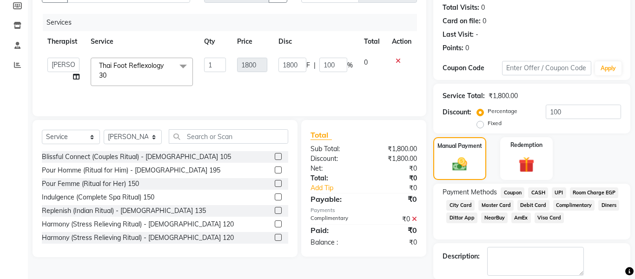
scroll to position [103, 0]
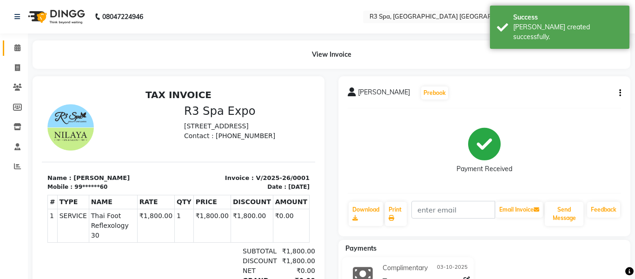
click at [18, 44] on span at bounding box center [17, 48] width 16 height 11
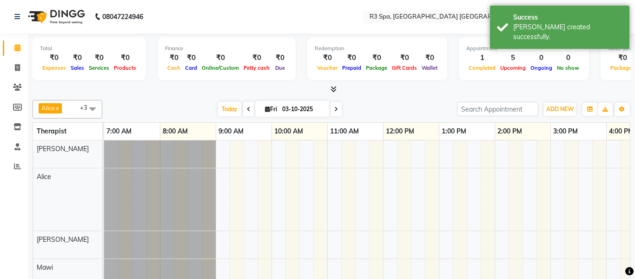
scroll to position [0, 367]
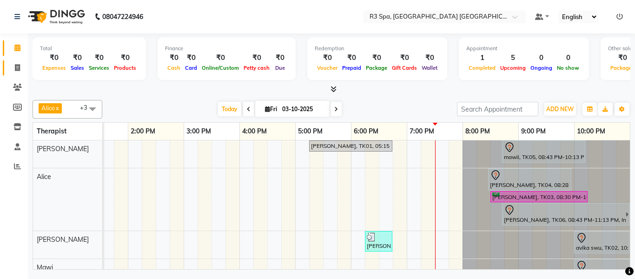
click at [23, 70] on span at bounding box center [17, 68] width 16 height 11
select select "service"
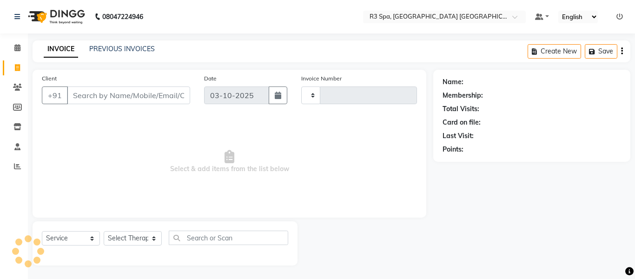
type input "0002"
select select "9131"
click at [109, 50] on link "PREVIOUS INVOICES" at bounding box center [122, 49] width 66 height 8
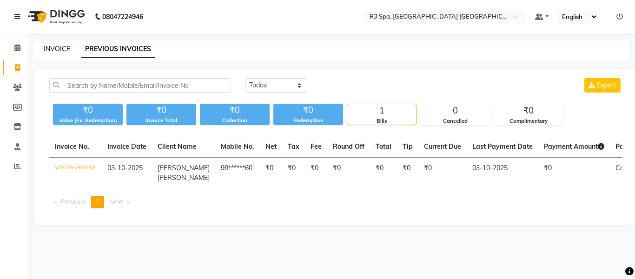
click at [60, 51] on link "INVOICE" at bounding box center [57, 49] width 26 height 8
select select "service"
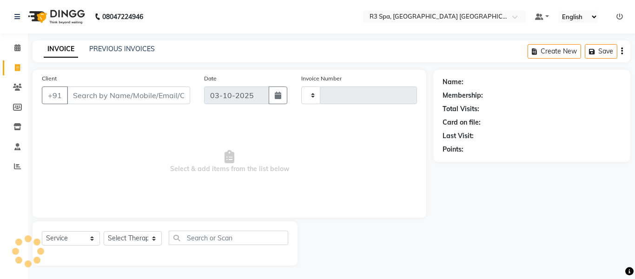
type input "0002"
select select "9131"
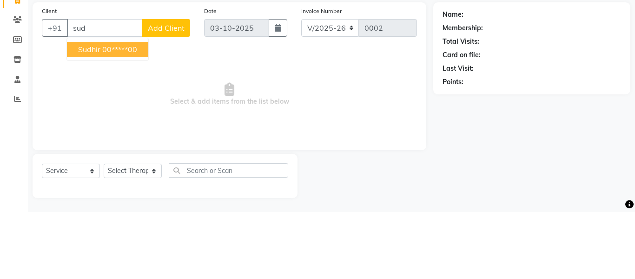
click at [128, 118] on ngb-highlight "00*****00" at bounding box center [119, 116] width 35 height 9
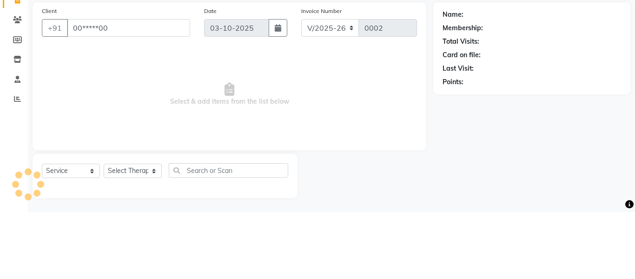
type input "00*****00"
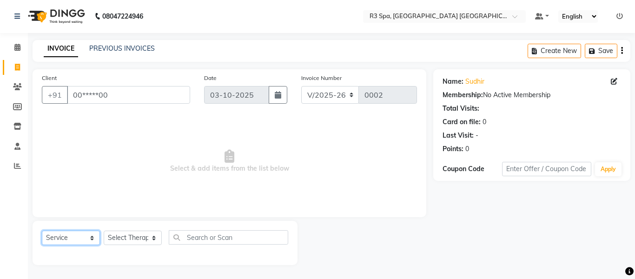
click at [72, 236] on select "Select Service Product Membership Package Voucher Prepaid Gift Card" at bounding box center [71, 238] width 58 height 14
click at [133, 240] on select "Select Therapist [PERSON_NAME] Avika [PERSON_NAME] [PERSON_NAME]" at bounding box center [133, 238] width 58 height 14
select select "93359"
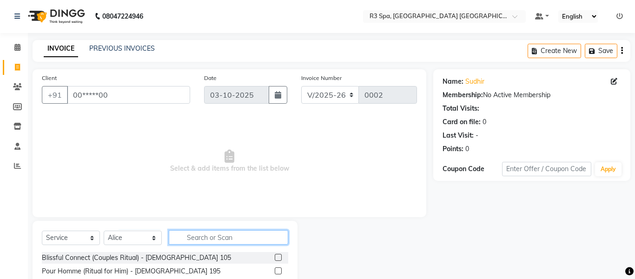
click at [222, 238] on input "text" at bounding box center [228, 237] width 119 height 14
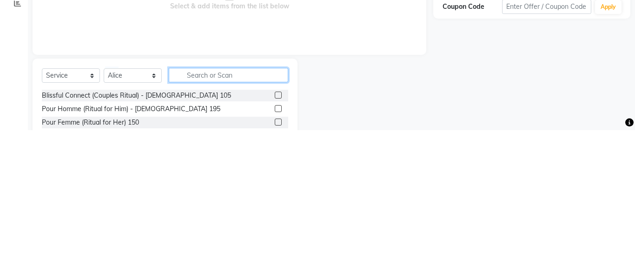
scroll to position [24, 0]
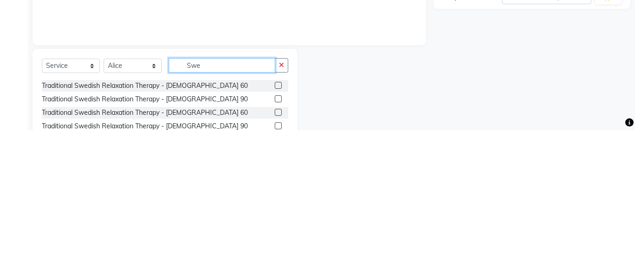
type input "Swe"
click at [378, 219] on div at bounding box center [366, 247] width 136 height 98
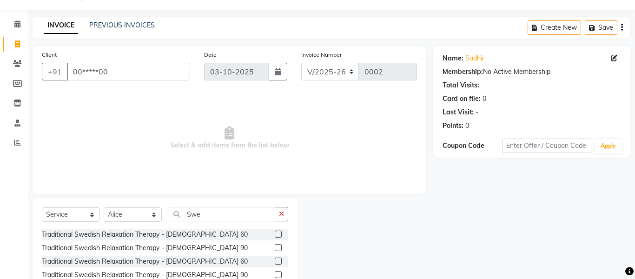
click at [278, 248] on label at bounding box center [278, 247] width 7 height 7
click at [278, 248] on input "checkbox" at bounding box center [278, 248] width 6 height 6
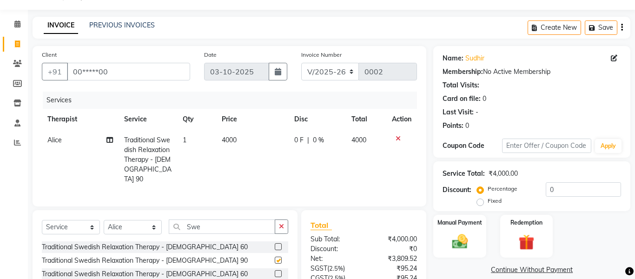
checkbox input "false"
click at [570, 191] on input "0" at bounding box center [583, 189] width 75 height 14
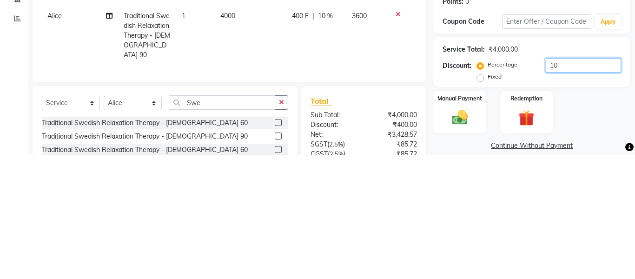
type input "1"
type input "75"
click at [437, 198] on div "Service Total: ₹4,000.00 Discount: Percentage Fixed 75" at bounding box center [531, 186] width 197 height 50
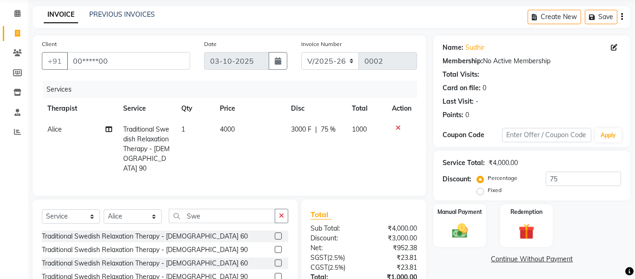
scroll to position [37, 0]
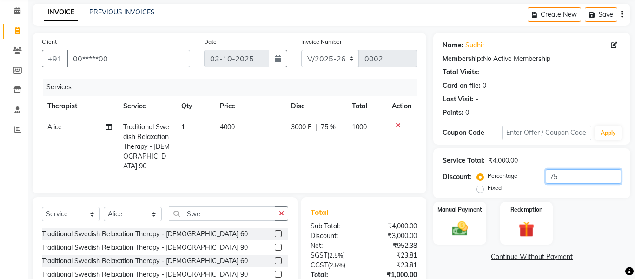
click at [564, 179] on input "75" at bounding box center [583, 176] width 75 height 14
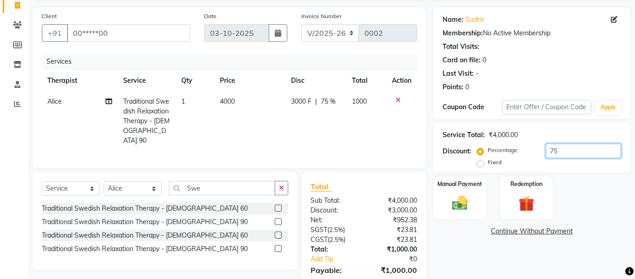
scroll to position [80, 0]
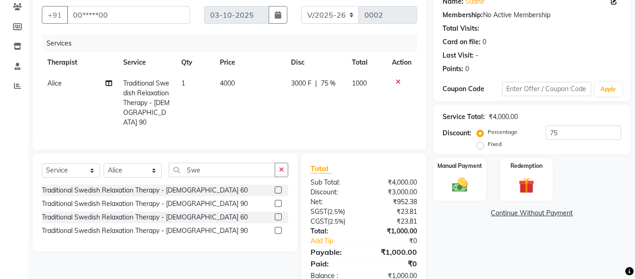
click at [458, 189] on img at bounding box center [460, 185] width 26 height 18
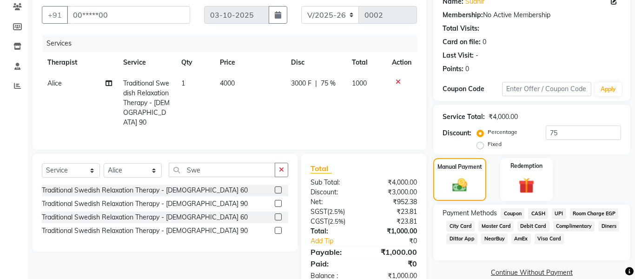
click at [595, 213] on span "Room Charge EGP" at bounding box center [594, 213] width 49 height 11
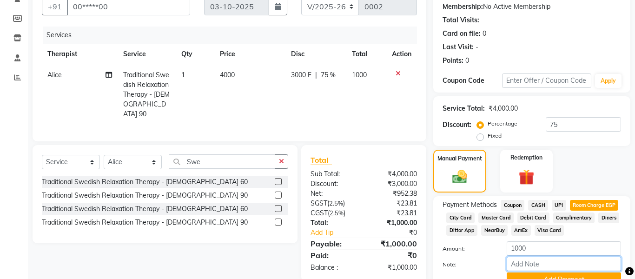
click at [548, 265] on input "Note:" at bounding box center [564, 264] width 114 height 14
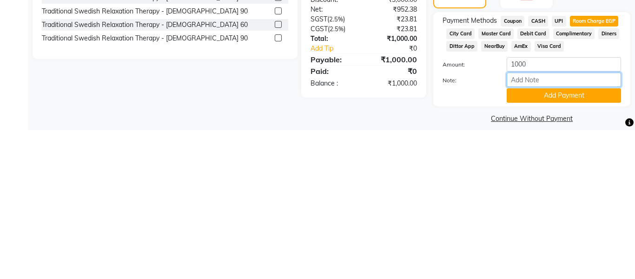
scroll to position [133, 0]
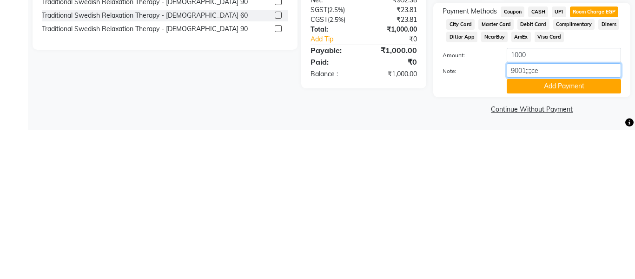
type input "9001;;;;ceo"
click at [560, 235] on button "Add Payment" at bounding box center [564, 235] width 114 height 14
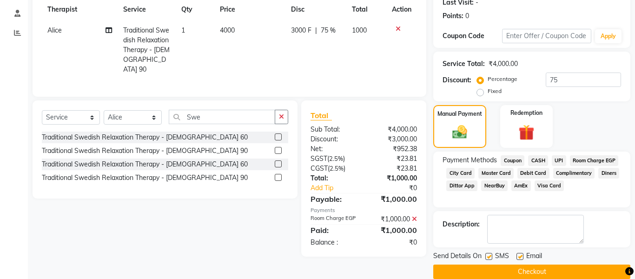
click at [544, 273] on button "Checkout" at bounding box center [531, 272] width 197 height 14
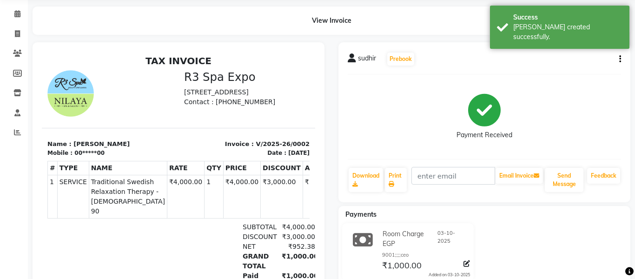
scroll to position [35, 0]
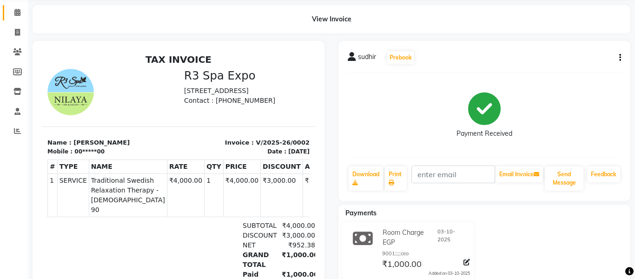
click at [24, 10] on span at bounding box center [17, 12] width 16 height 11
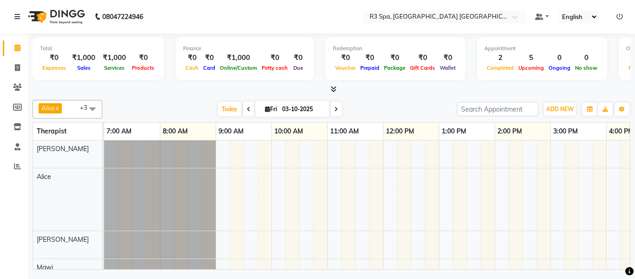
click at [338, 109] on span at bounding box center [336, 109] width 11 height 14
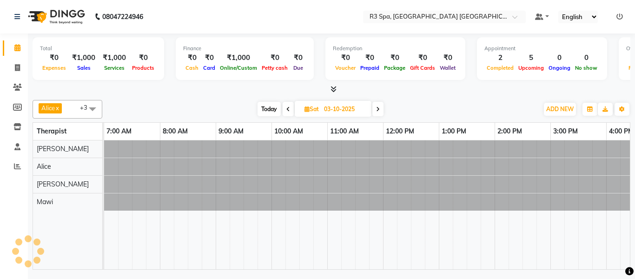
type input "04-10-2025"
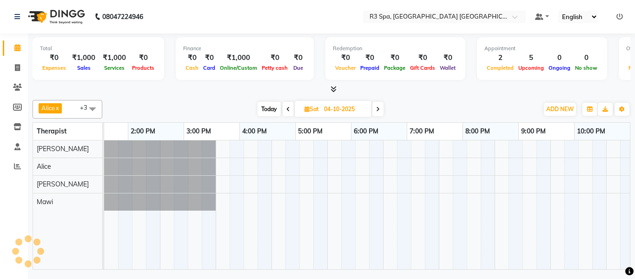
scroll to position [0, 367]
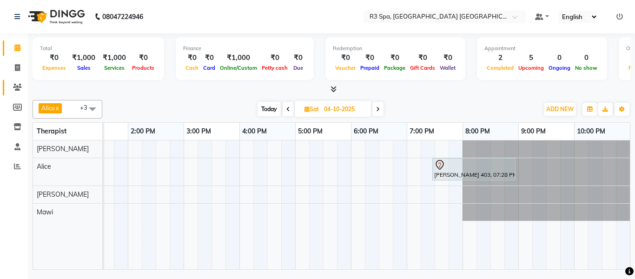
click at [23, 83] on span at bounding box center [17, 87] width 16 height 11
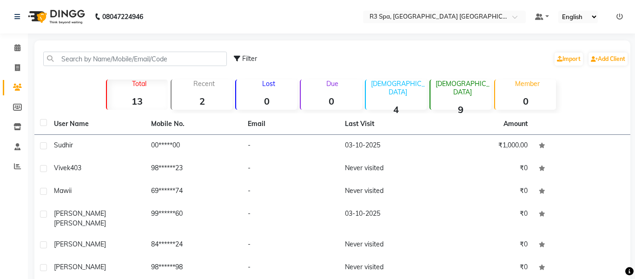
click at [78, 218] on span "[PERSON_NAME]" at bounding box center [80, 213] width 52 height 8
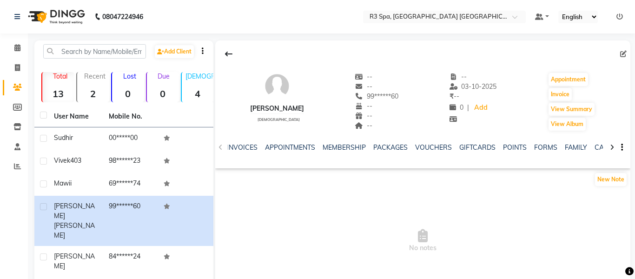
scroll to position [0, 174]
click at [531, 147] on link "FORMS" at bounding box center [534, 147] width 23 height 8
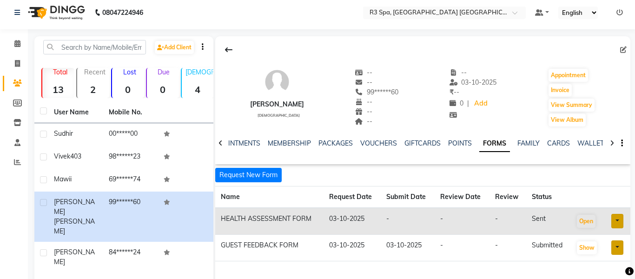
scroll to position [9, 0]
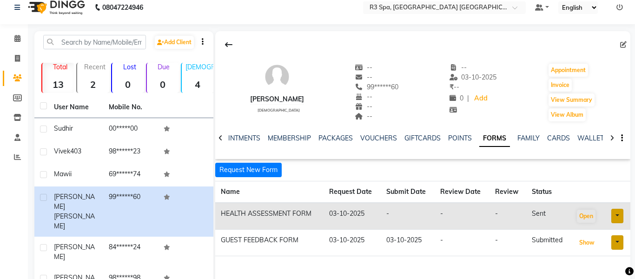
click at [584, 240] on button "Show" at bounding box center [587, 242] width 20 height 13
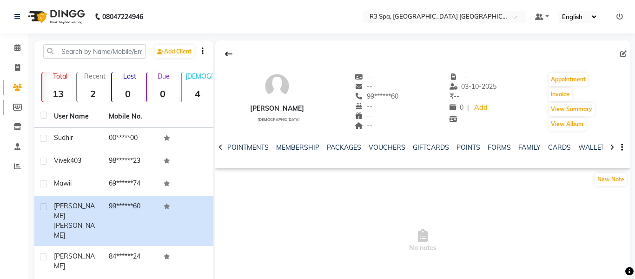
click at [18, 106] on icon at bounding box center [17, 107] width 9 height 7
select select
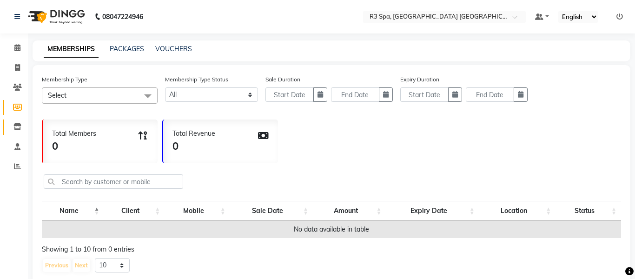
click at [22, 124] on span at bounding box center [17, 127] width 16 height 11
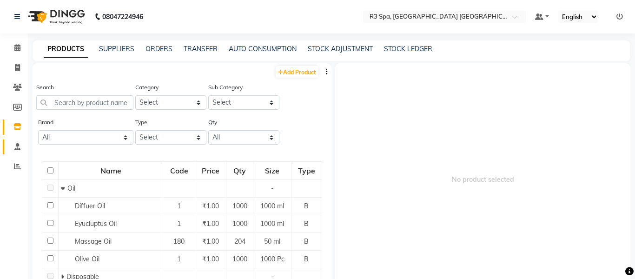
click at [22, 145] on span at bounding box center [17, 147] width 16 height 11
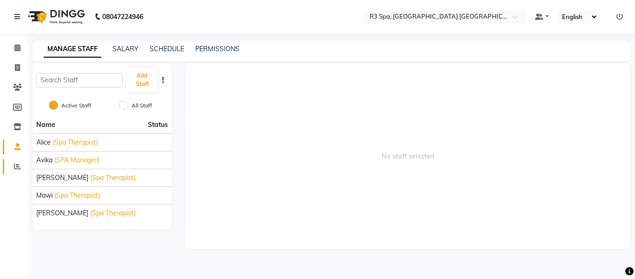
click at [20, 170] on icon at bounding box center [17, 166] width 7 height 7
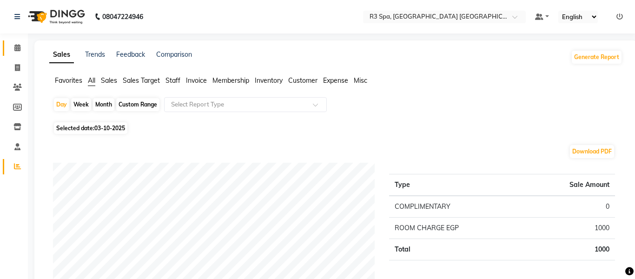
click at [21, 46] on span at bounding box center [17, 48] width 16 height 11
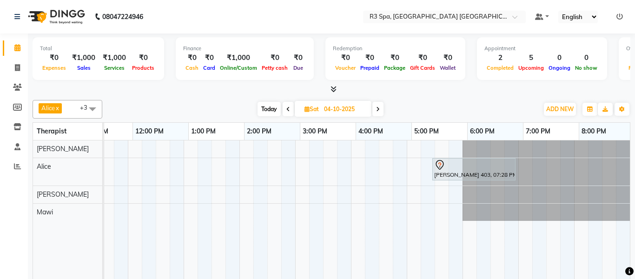
scroll to position [0, 367]
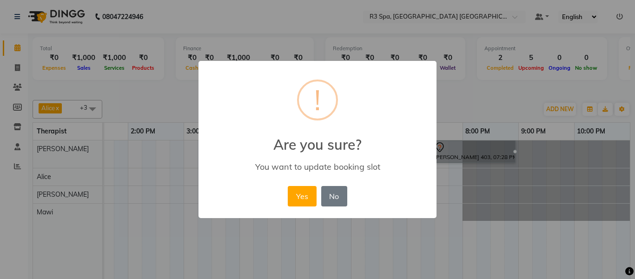
click at [307, 206] on button "Yes" at bounding box center [302, 196] width 28 height 20
